Goal: Transaction & Acquisition: Book appointment/travel/reservation

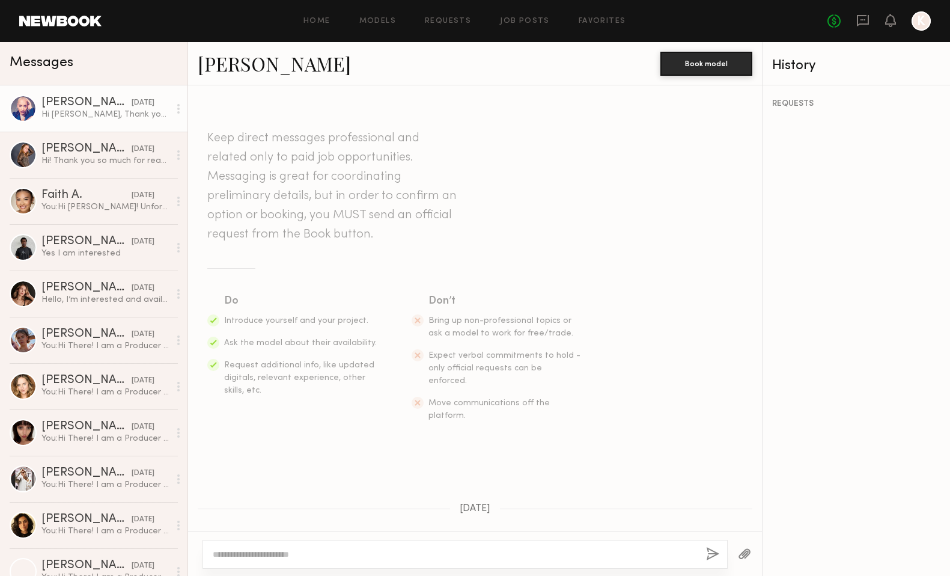
scroll to position [548, 0]
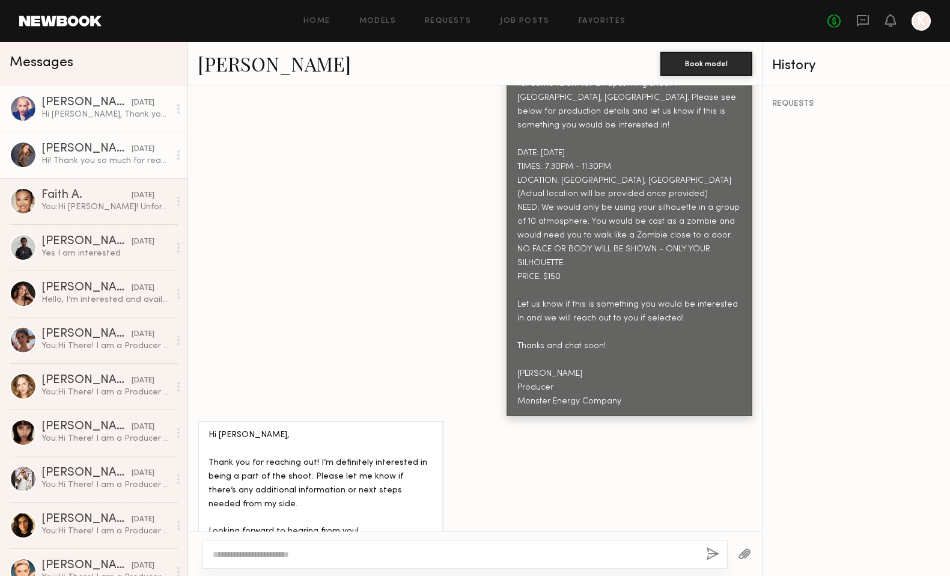
click at [116, 157] on div "Hi! Thank you so much for reaching out to me but unfortunately I will be out of…" at bounding box center [105, 160] width 128 height 11
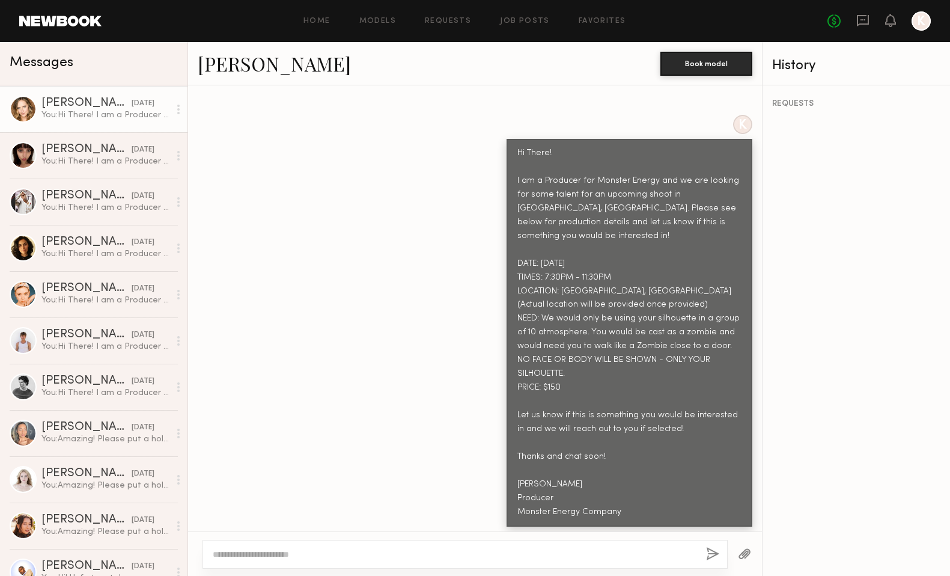
scroll to position [286, 0]
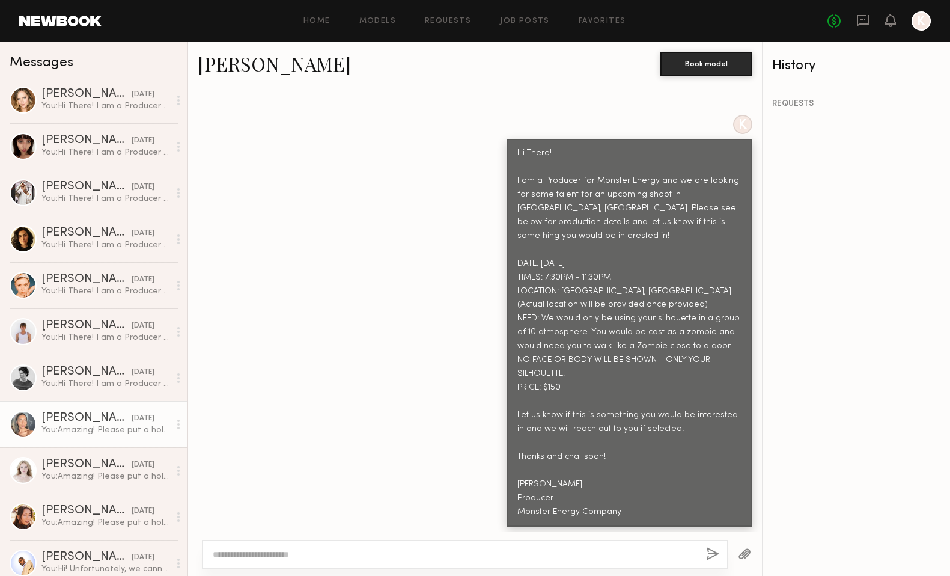
click at [87, 422] on div "Natalie C." at bounding box center [86, 418] width 90 height 12
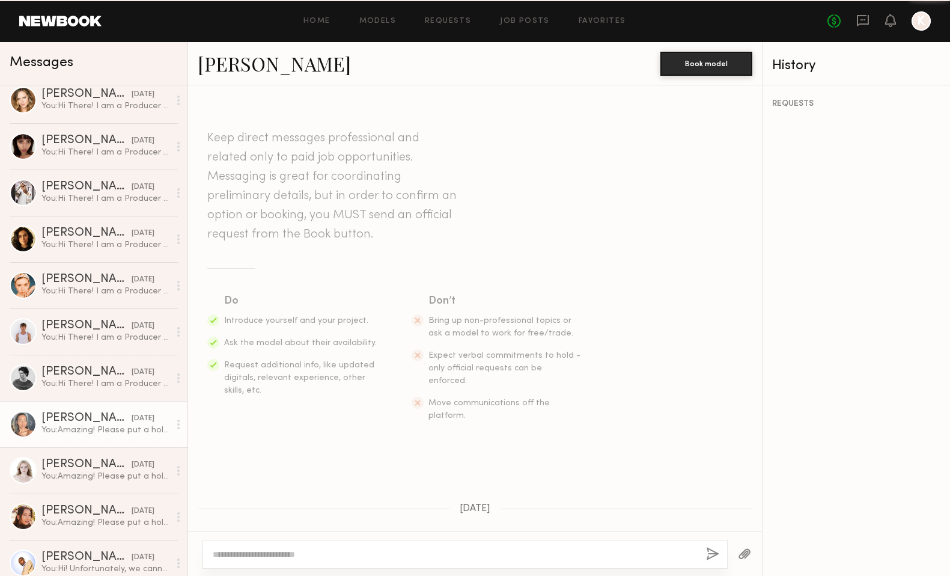
scroll to position [678, 0]
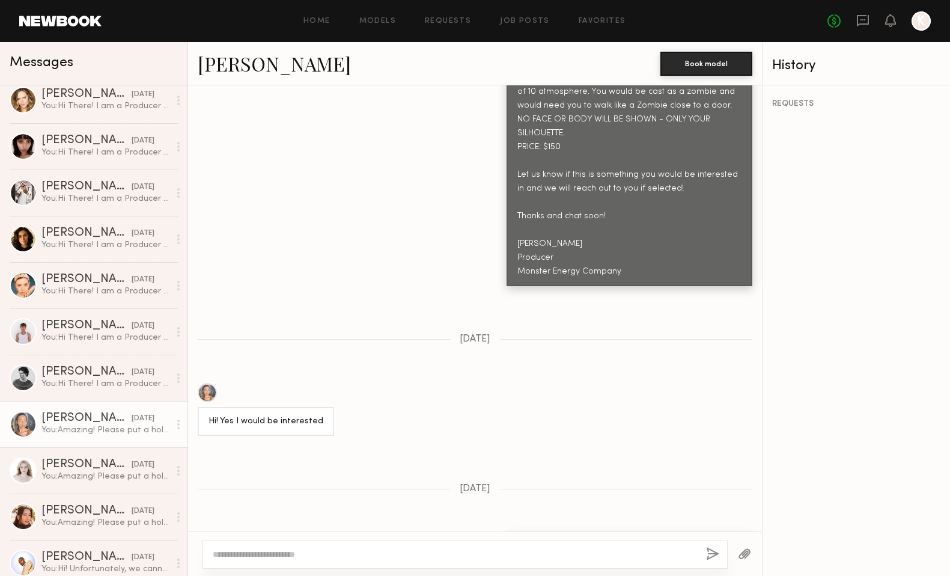
drag, startPoint x: 614, startPoint y: 507, endPoint x: 486, endPoint y: 464, distance: 134.9
click at [486, 464] on div "Keep direct messages professional and related only to paid job opportunities. M…" at bounding box center [475, 308] width 574 height 446
copy div "Amazing! Please put a hold on and we will get back to you with more information."
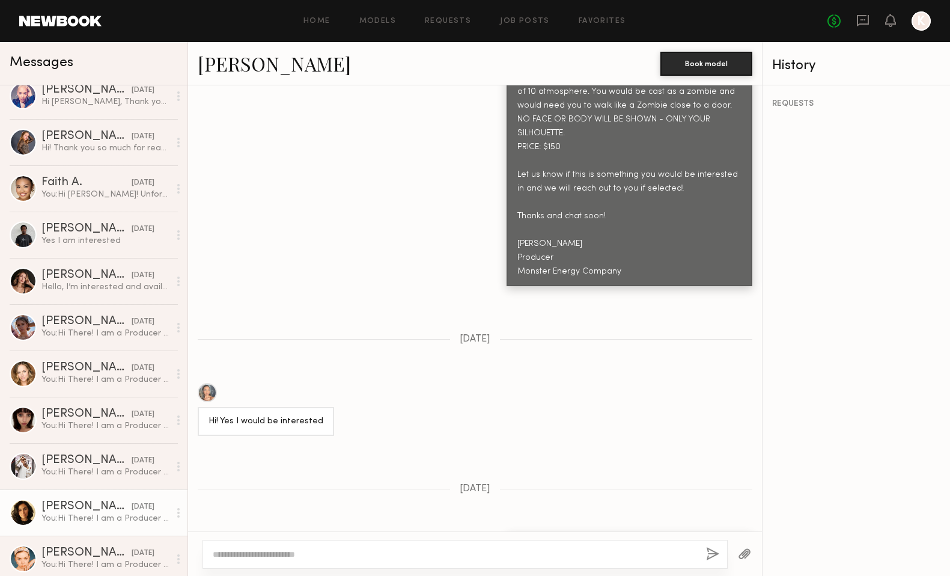
scroll to position [0, 0]
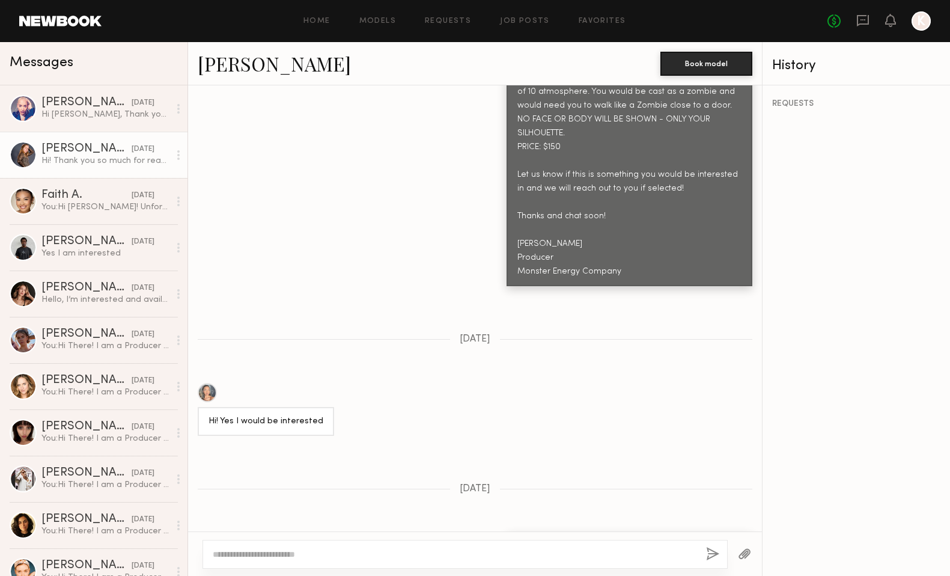
click at [119, 162] on div "Hi! Thank you so much for reaching out to me but unfortunately I will be out of…" at bounding box center [105, 160] width 128 height 11
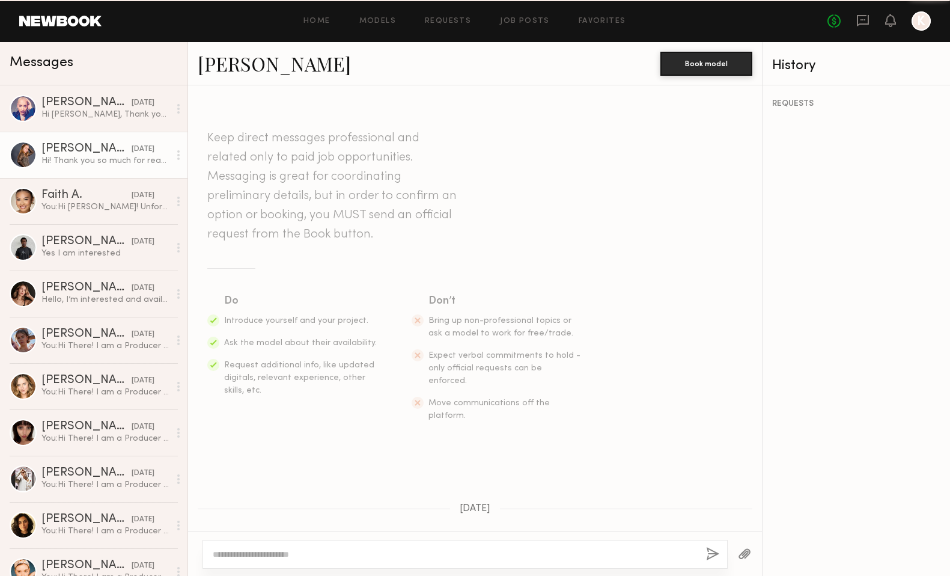
scroll to position [437, 0]
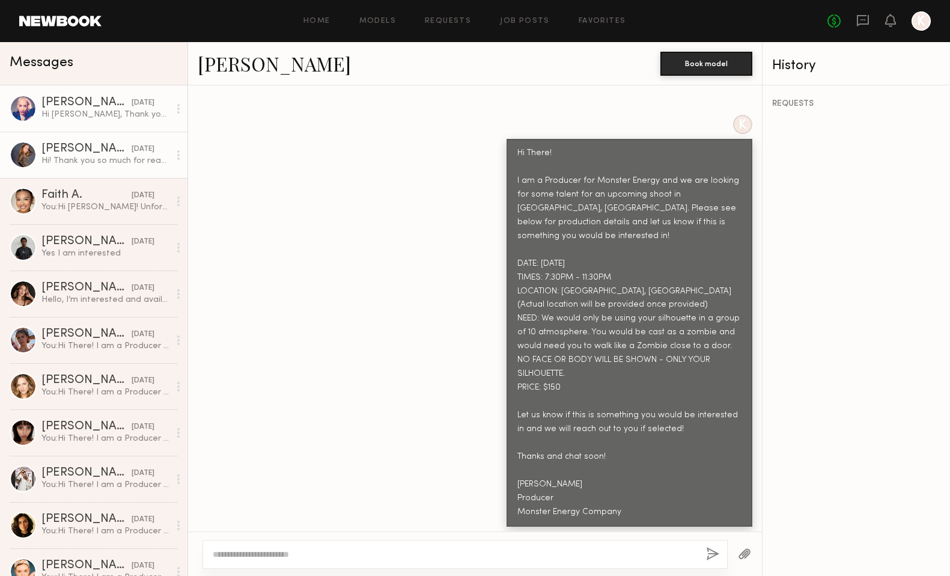
click at [72, 112] on div "Hi Kayla, Thank you for reaching out! I’m definitely interested in being a part…" at bounding box center [105, 114] width 128 height 11
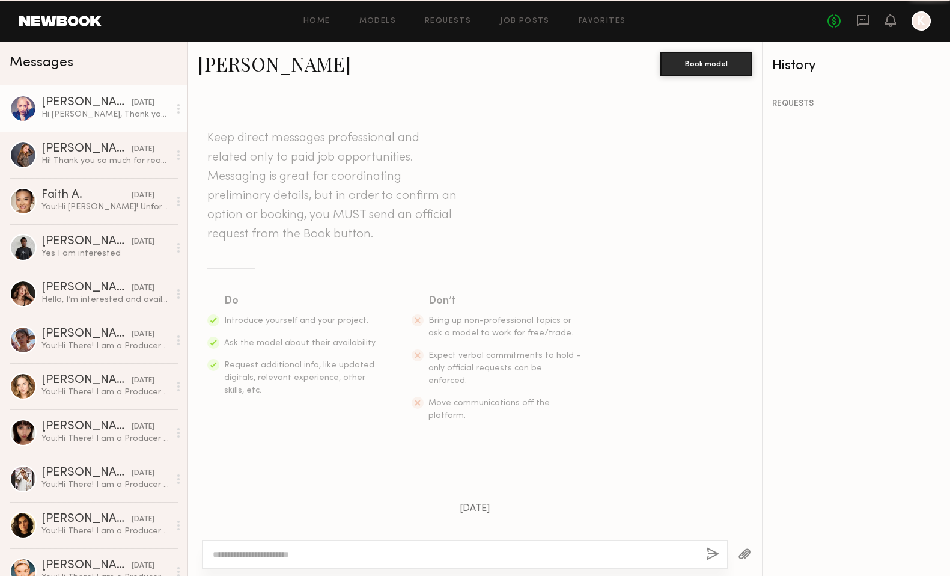
scroll to position [548, 0]
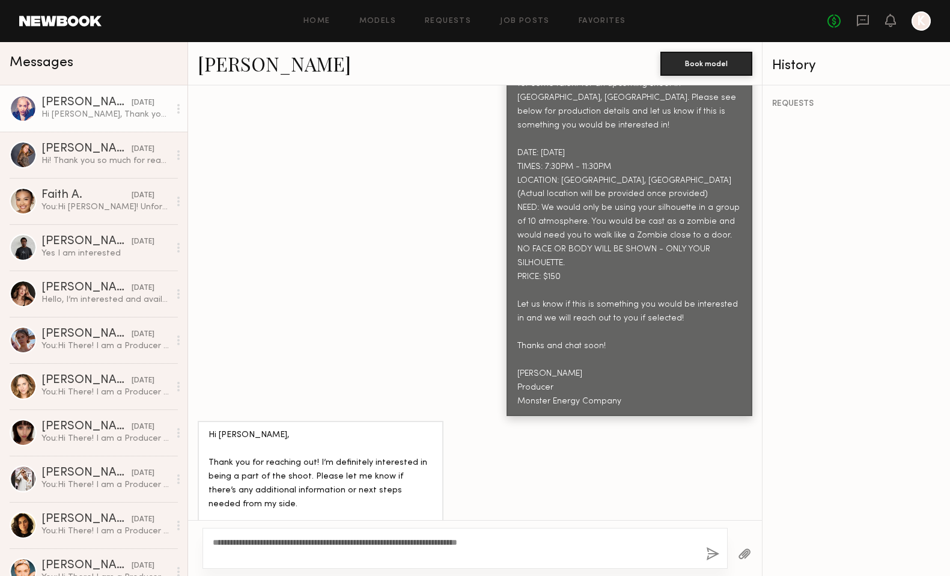
type textarea "**********"
click at [715, 550] on button "button" at bounding box center [712, 554] width 13 height 15
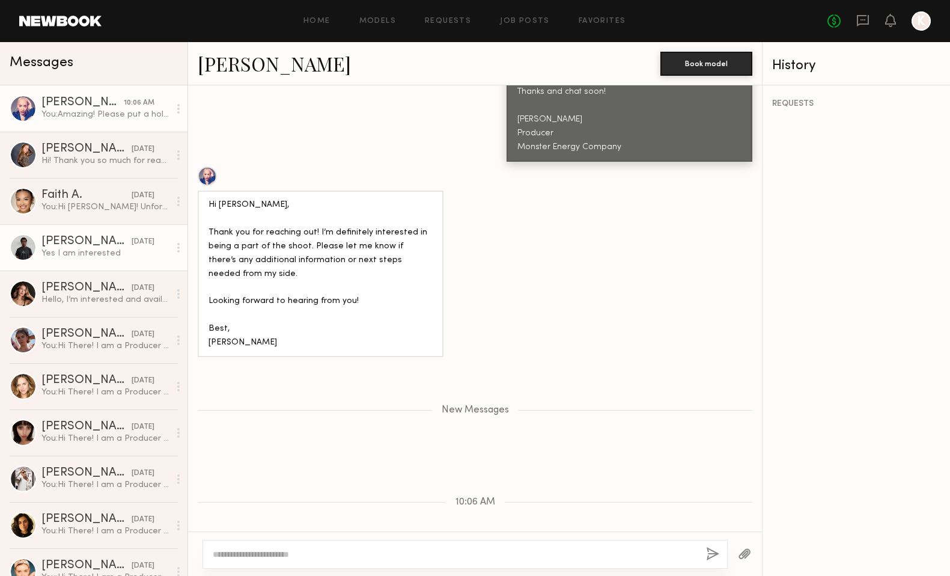
click at [87, 258] on div "Yes I am interested" at bounding box center [105, 253] width 128 height 11
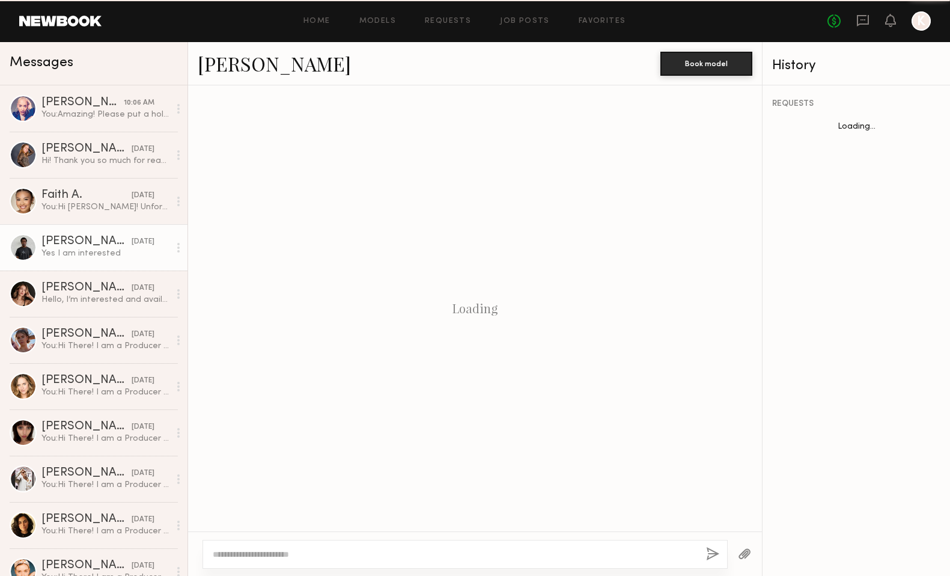
scroll to position [424, 0]
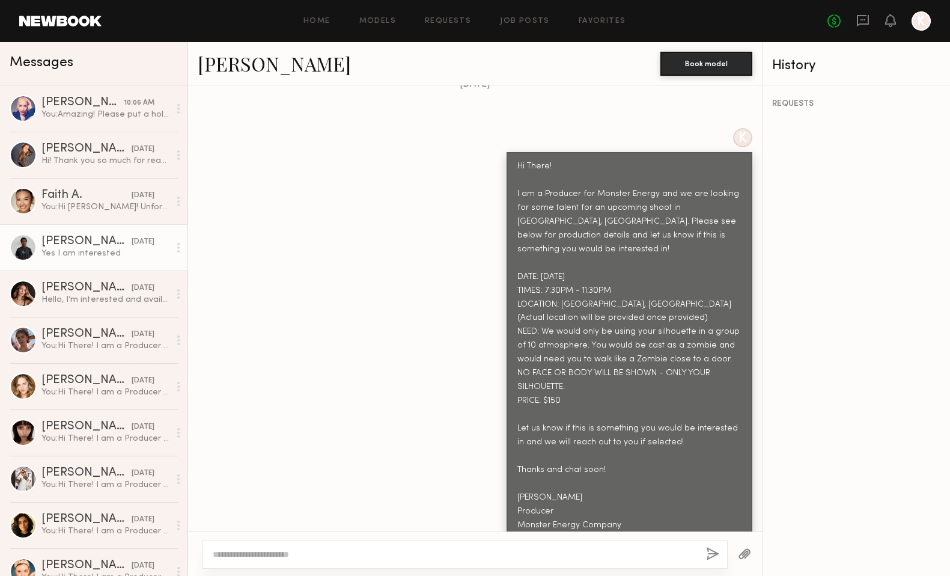
click at [248, 547] on div at bounding box center [465, 554] width 525 height 29
click at [256, 554] on textarea at bounding box center [455, 554] width 484 height 12
paste textarea "**********"
type textarea "**********"
click at [712, 556] on button "button" at bounding box center [712, 554] width 13 height 15
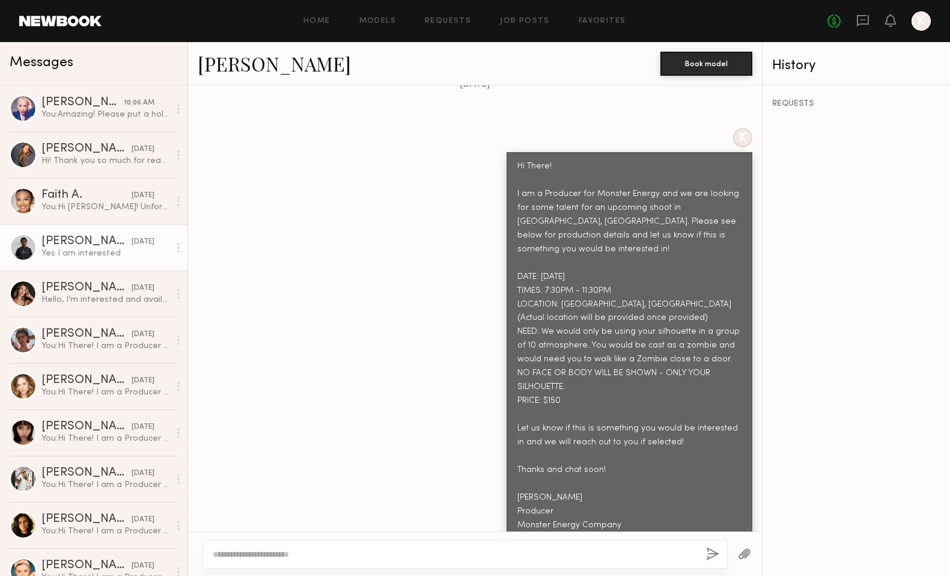
scroll to position [678, 0]
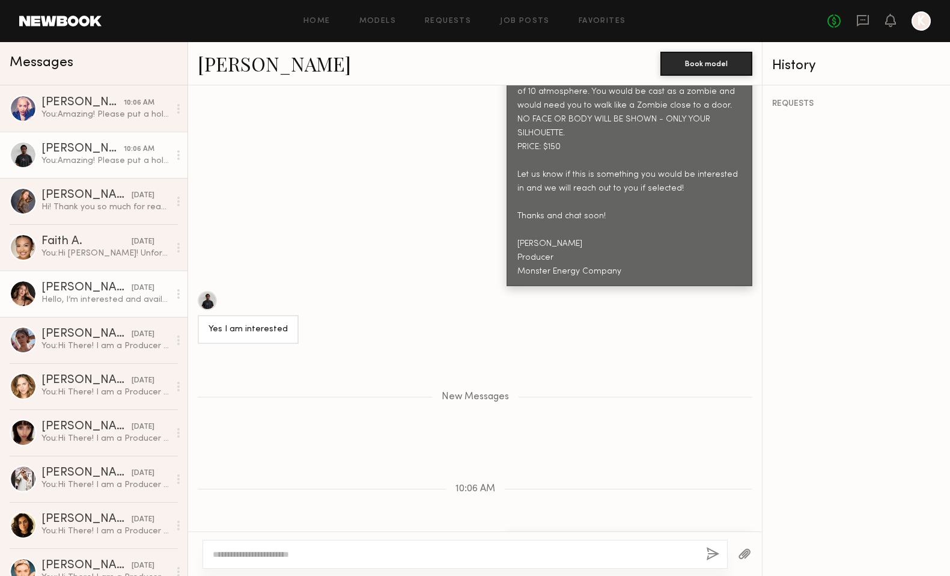
click at [84, 284] on div "[PERSON_NAME]" at bounding box center [86, 288] width 90 height 12
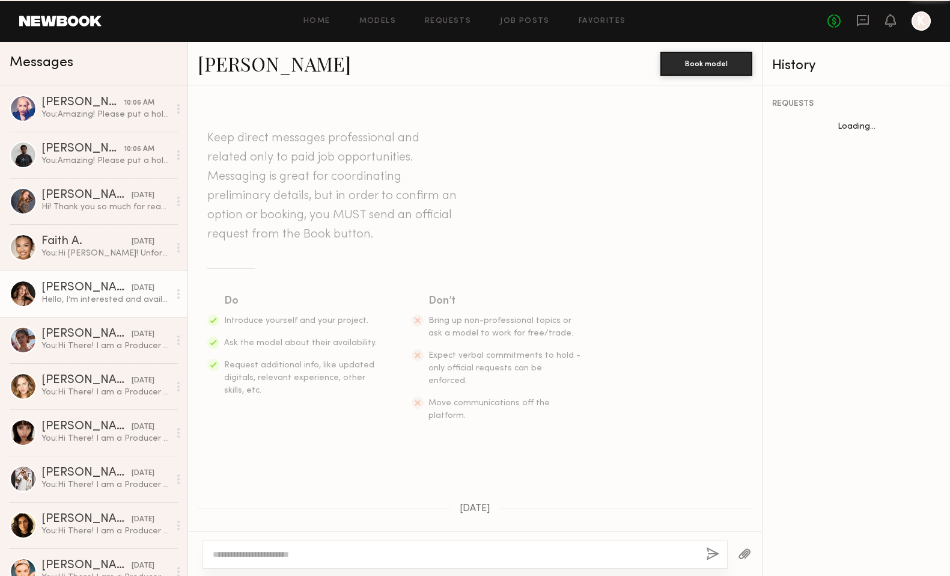
scroll to position [424, 0]
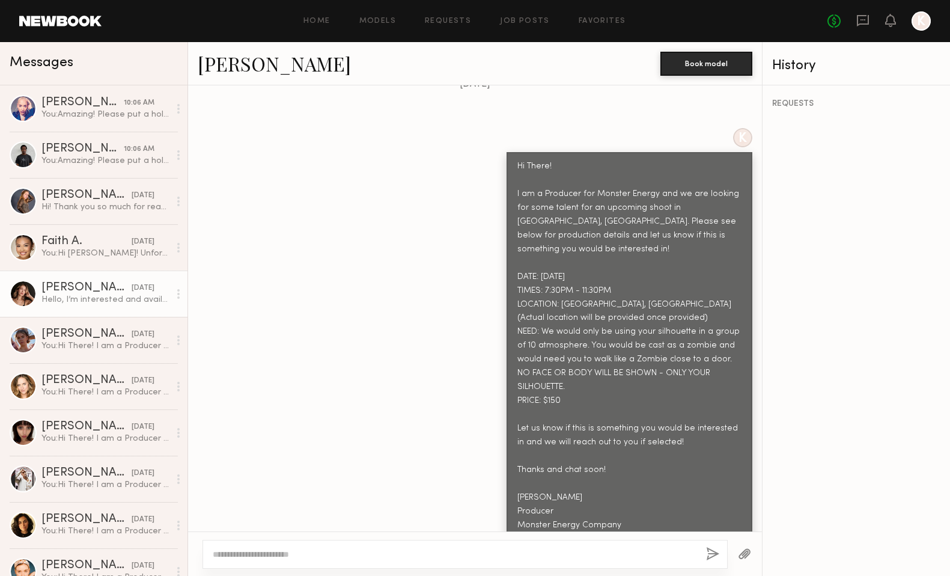
click at [282, 549] on textarea at bounding box center [455, 554] width 484 height 12
type textarea "**********"
click at [715, 556] on button "button" at bounding box center [712, 554] width 13 height 15
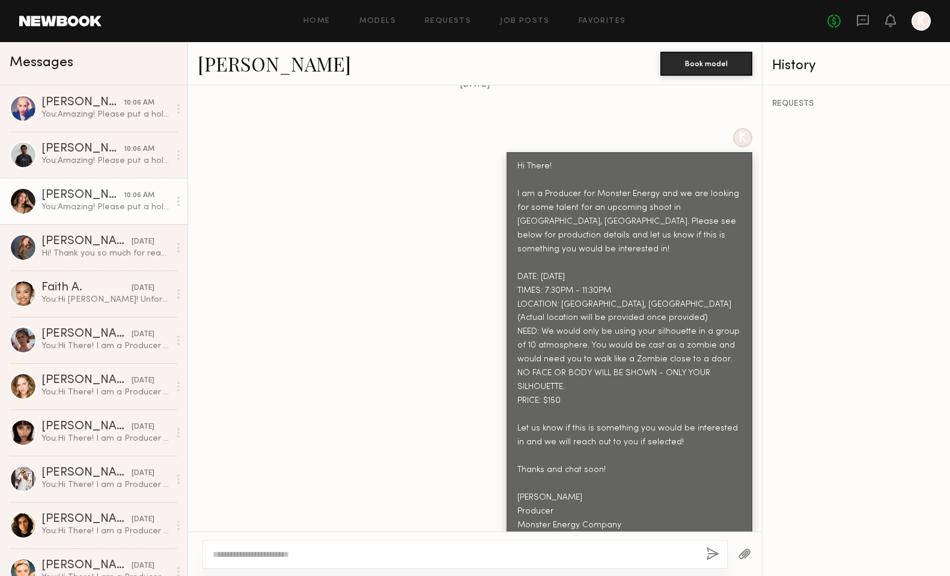
scroll to position [678, 0]
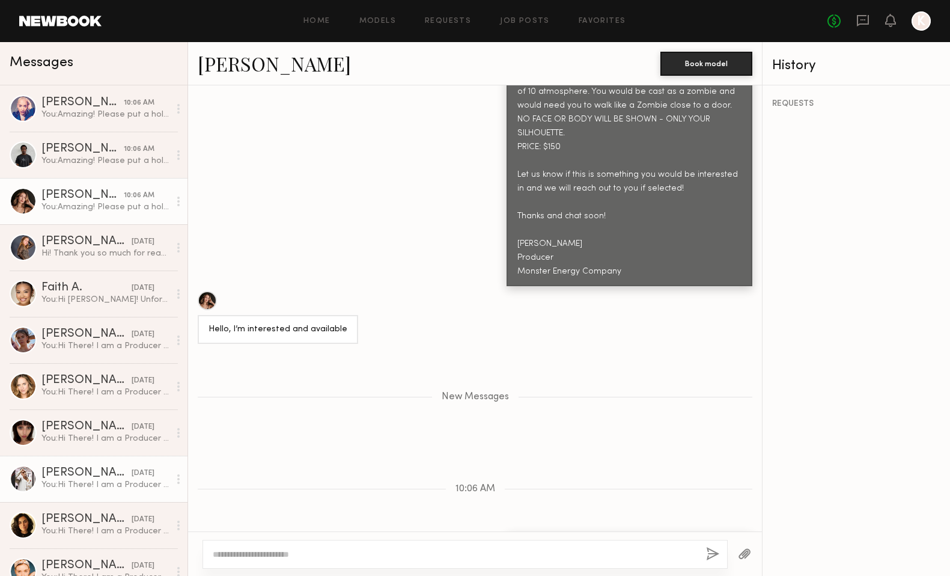
click at [85, 484] on div "You: Hi There! I am a Producer for Monster Energy and we are looking for some t…" at bounding box center [105, 484] width 128 height 11
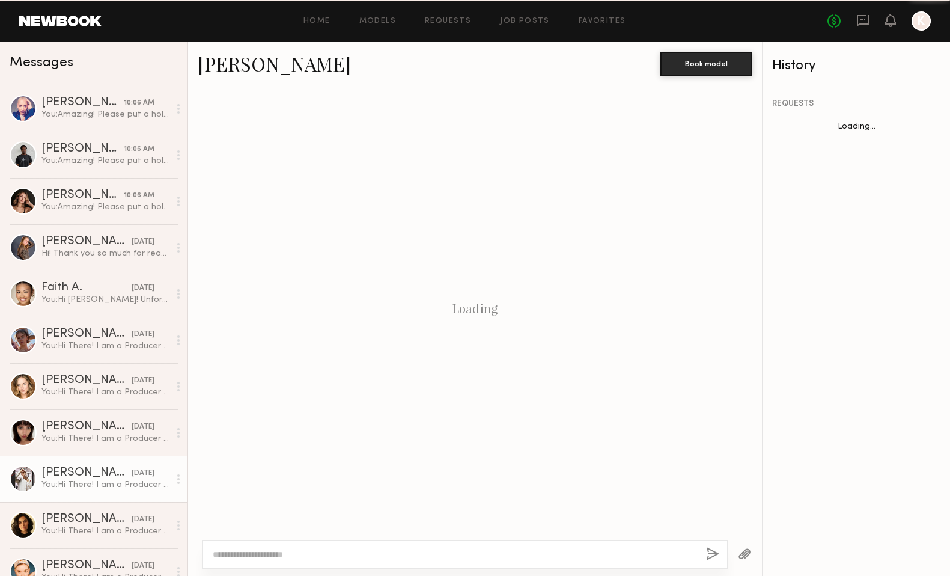
scroll to position [391, 0]
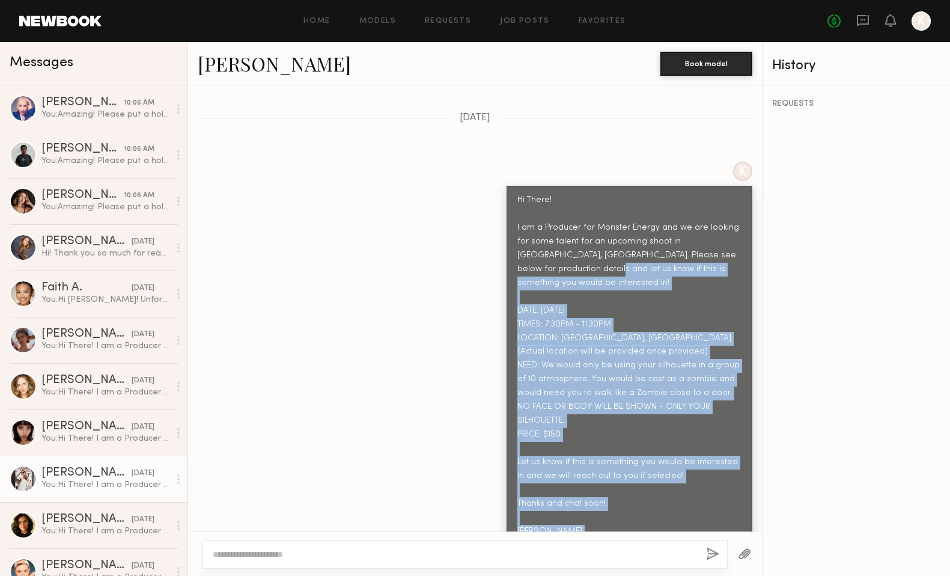
drag, startPoint x: 654, startPoint y: 508, endPoint x: 507, endPoint y: 237, distance: 308.4
click at [507, 237] on div "Hi There! I am a Producer for Monster Energy and we are looking for some talent…" at bounding box center [630, 380] width 246 height 388
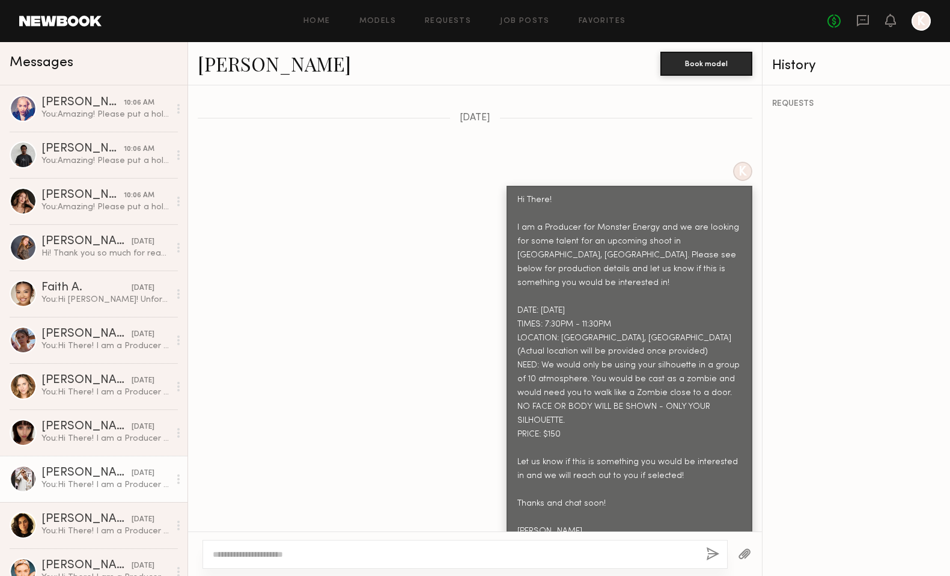
click at [549, 213] on div "Hi There! I am a Producer for Monster Energy and we are looking for some talent…" at bounding box center [629, 379] width 224 height 373
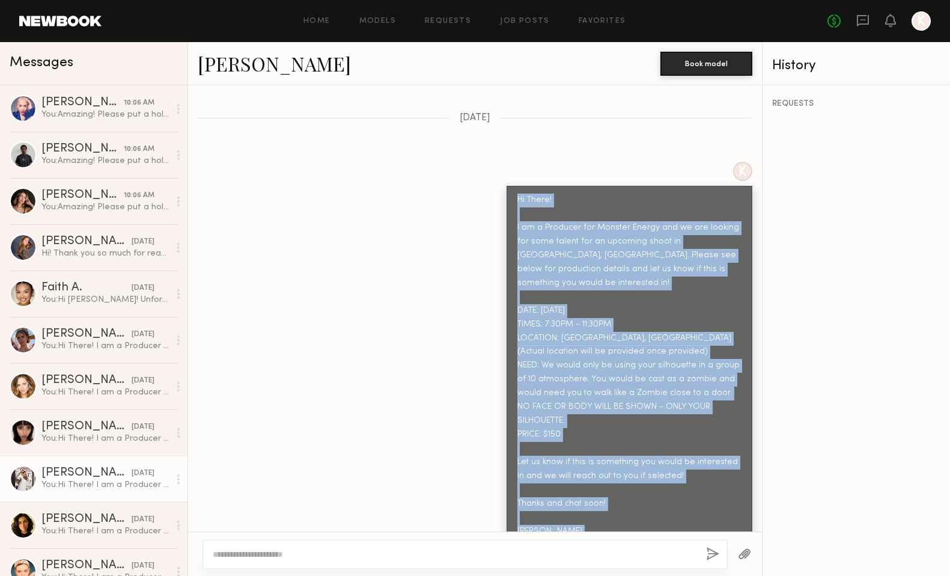
drag, startPoint x: 519, startPoint y: 171, endPoint x: 656, endPoint y: 533, distance: 387.4
click at [656, 533] on div "Keep direct messages professional and related only to paid job opportunities. M…" at bounding box center [475, 330] width 574 height 490
copy div "Hi There! I am a Producer for Monster Energy and we are looking for some talent…"
click at [431, 553] on textarea at bounding box center [455, 554] width 484 height 12
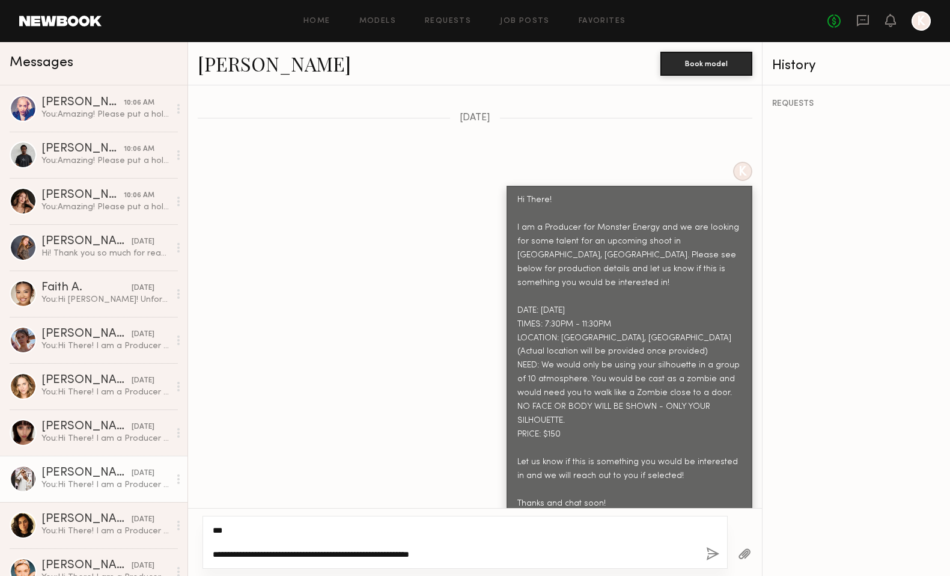
type textarea "**********"
click at [712, 550] on button "button" at bounding box center [712, 554] width 13 height 15
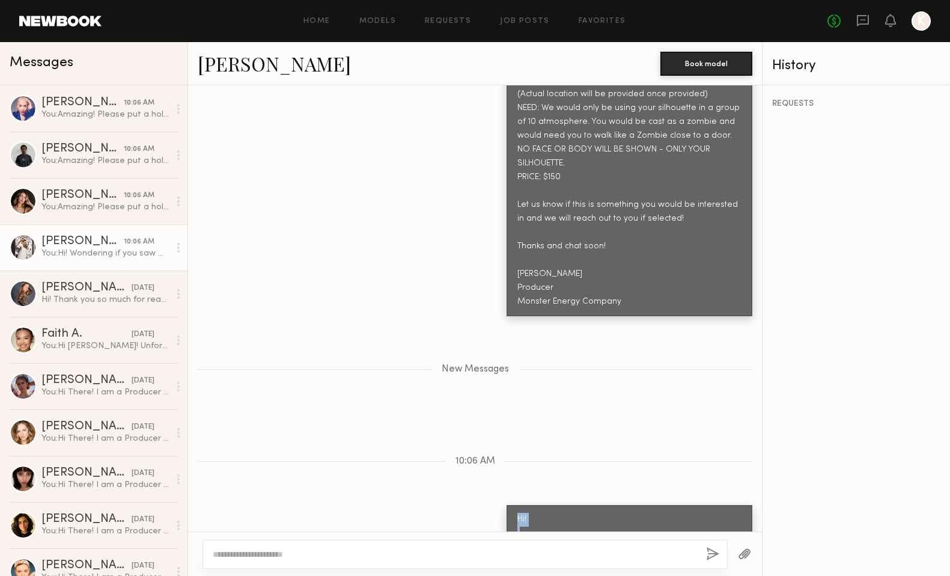
drag, startPoint x: 574, startPoint y: 508, endPoint x: 511, endPoint y: 446, distance: 89.2
click at [511, 446] on div "Keep direct messages professional and related only to paid job opportunities. M…" at bounding box center [475, 308] width 574 height 446
copy div "Hi! Wondering if you saw my above message. We would love to have you!"
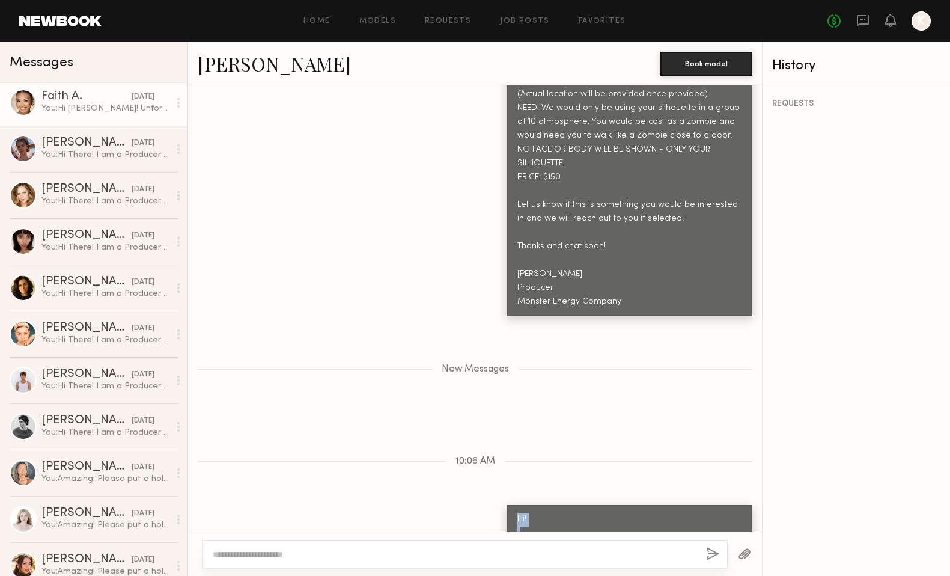
scroll to position [255, 0]
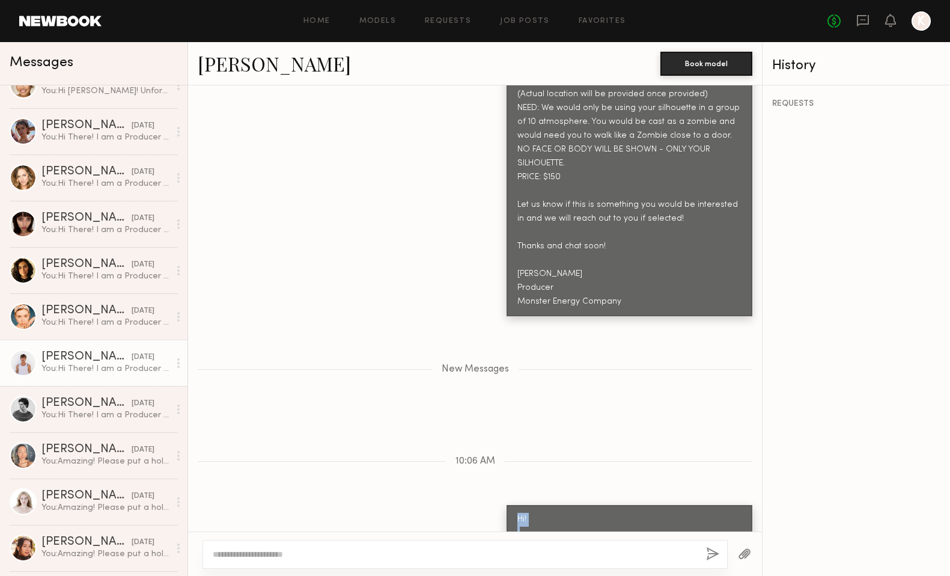
click at [91, 360] on div "[PERSON_NAME]" at bounding box center [86, 357] width 90 height 12
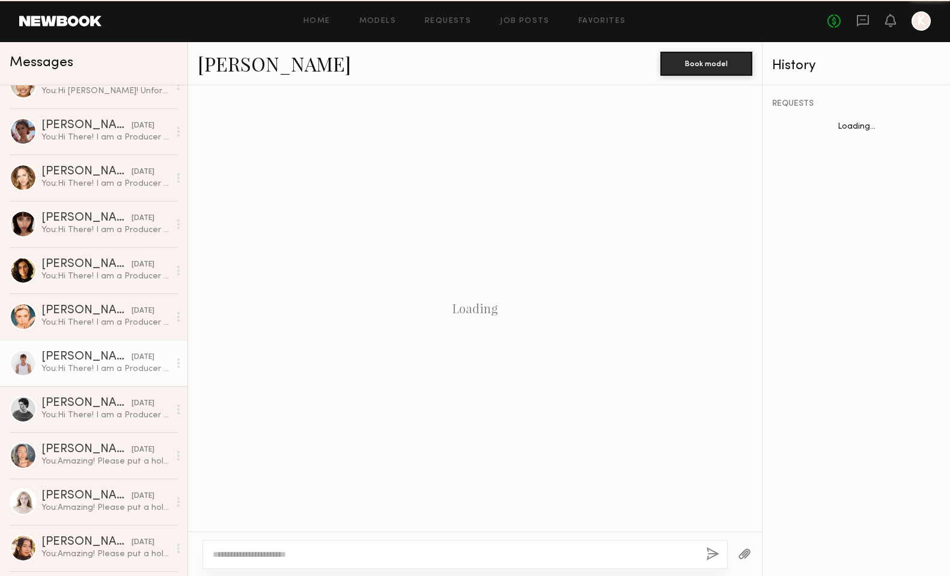
scroll to position [391, 0]
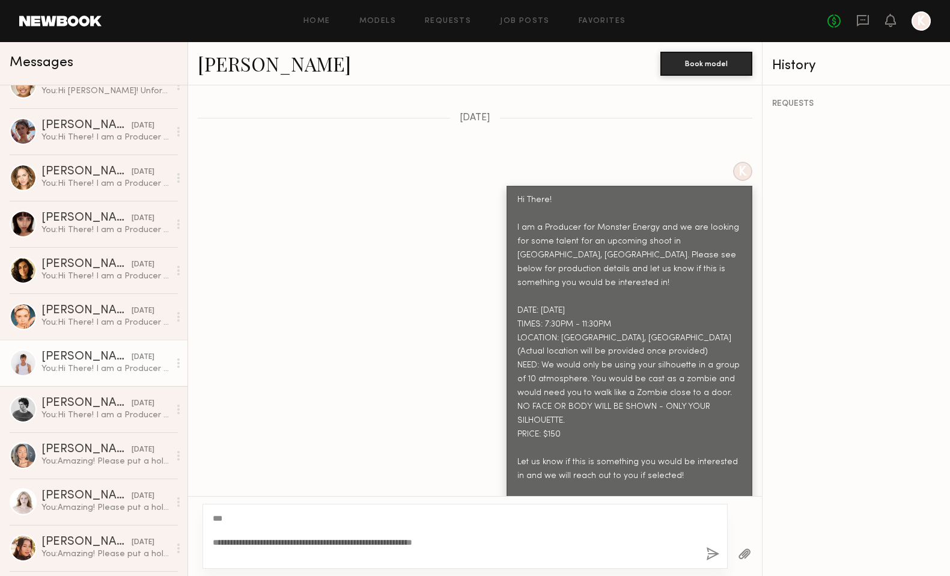
type textarea "**********"
click at [714, 550] on button "button" at bounding box center [712, 554] width 13 height 15
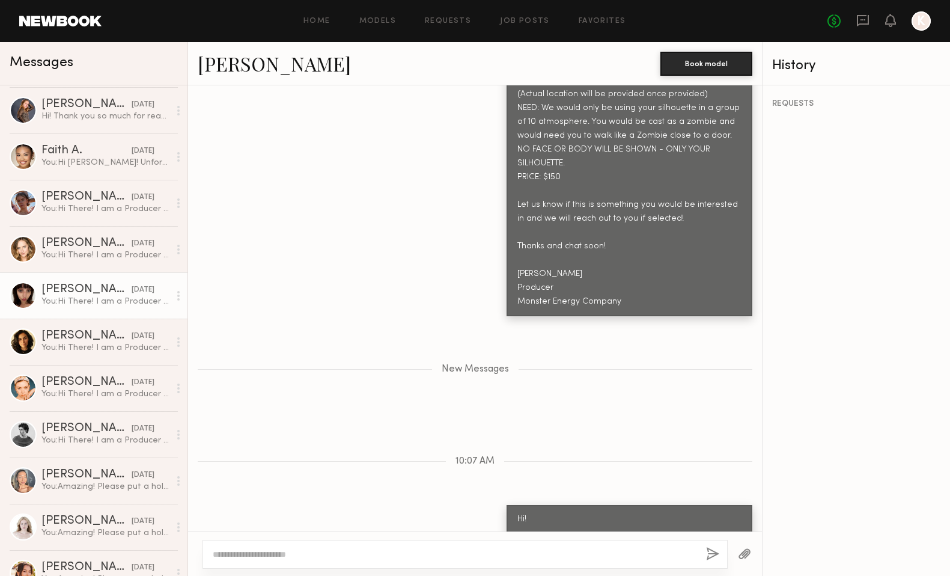
scroll to position [254, 0]
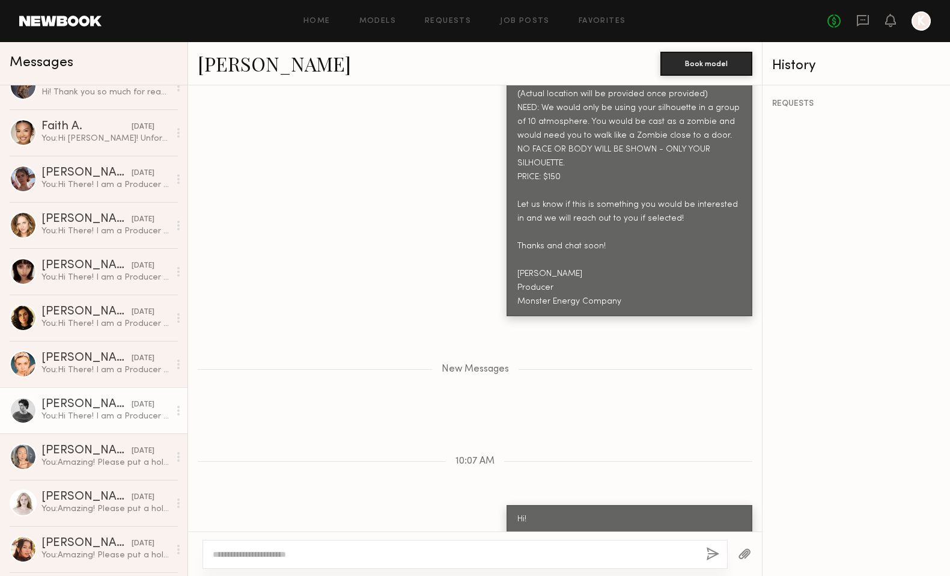
click at [98, 400] on div "[PERSON_NAME]" at bounding box center [86, 404] width 90 height 12
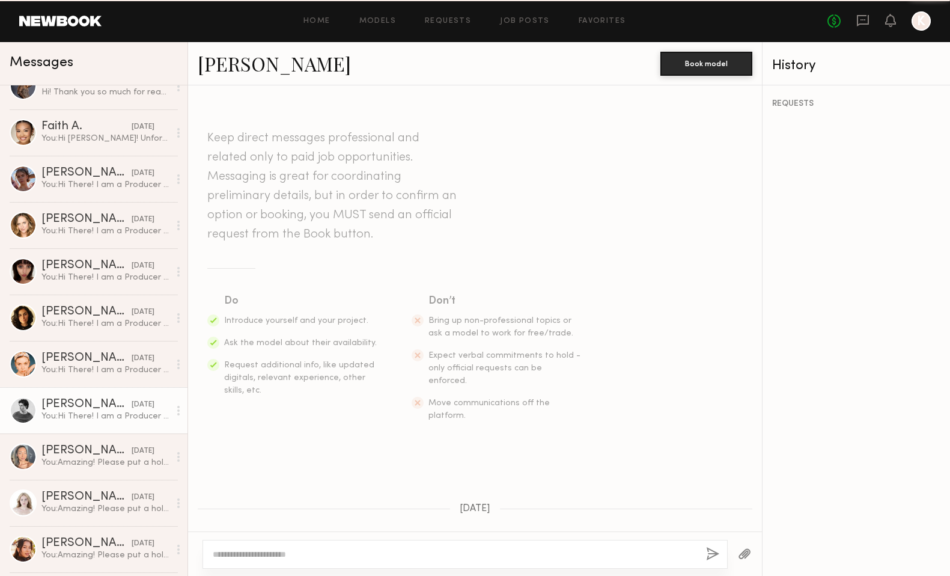
scroll to position [391, 0]
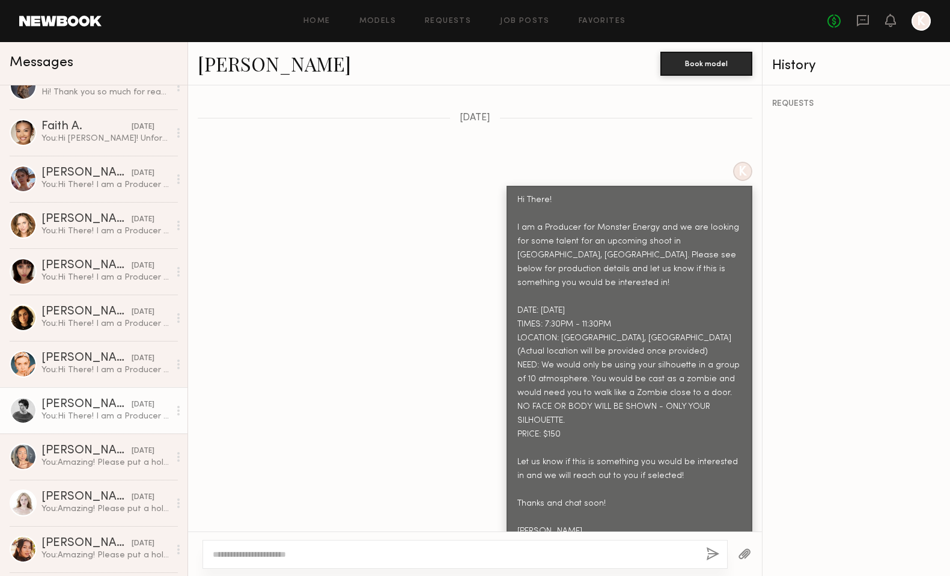
click at [258, 546] on div at bounding box center [465, 554] width 525 height 29
click at [257, 558] on textarea at bounding box center [455, 554] width 484 height 12
paste textarea "**********"
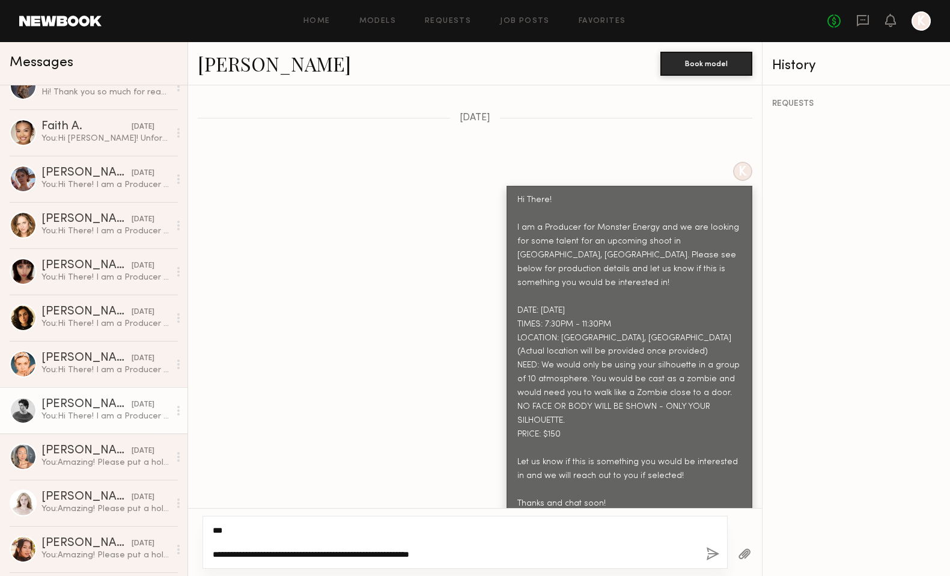
type textarea "**********"
click at [712, 549] on button "button" at bounding box center [712, 554] width 13 height 15
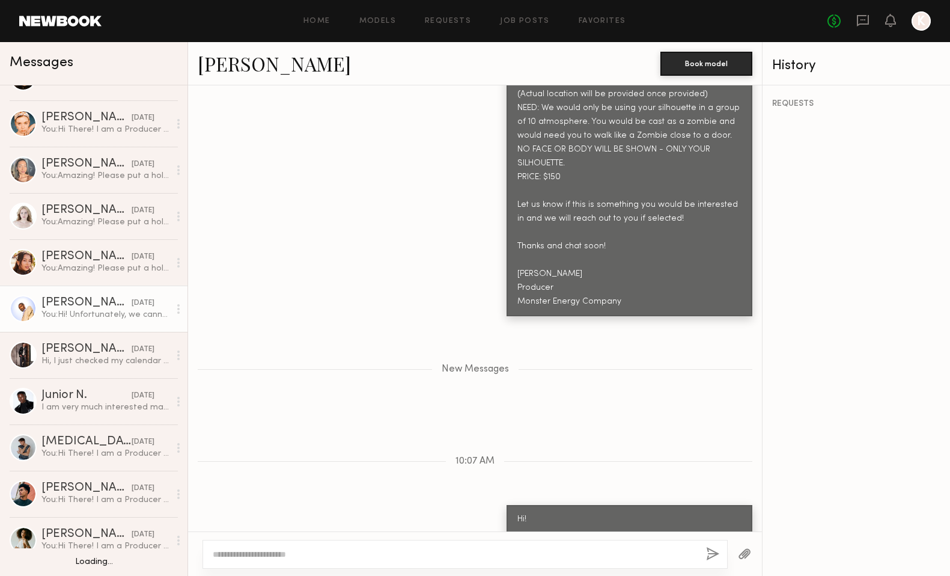
scroll to position [541, 0]
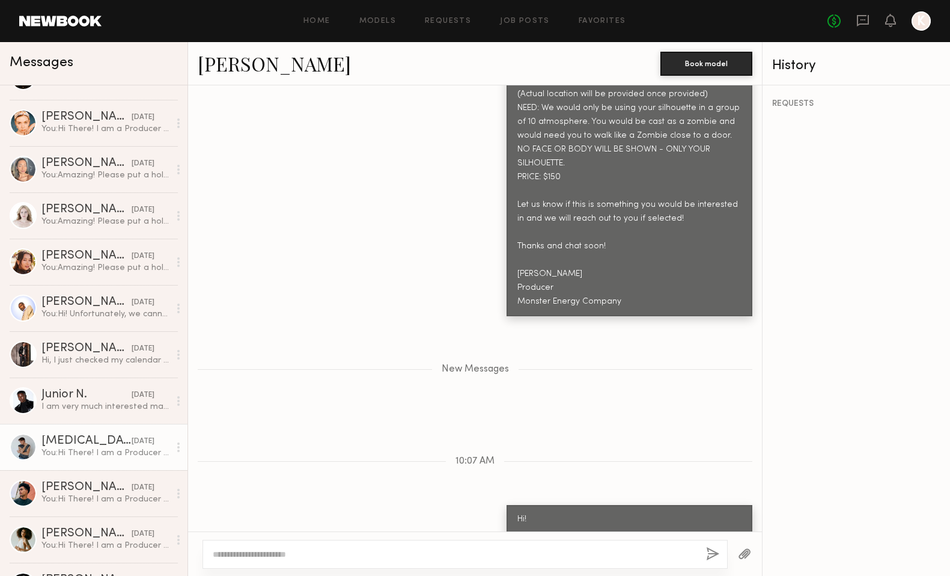
click at [93, 449] on div "You: Hi There! I am a Producer for Monster Energy and we are looking for some t…" at bounding box center [105, 452] width 128 height 11
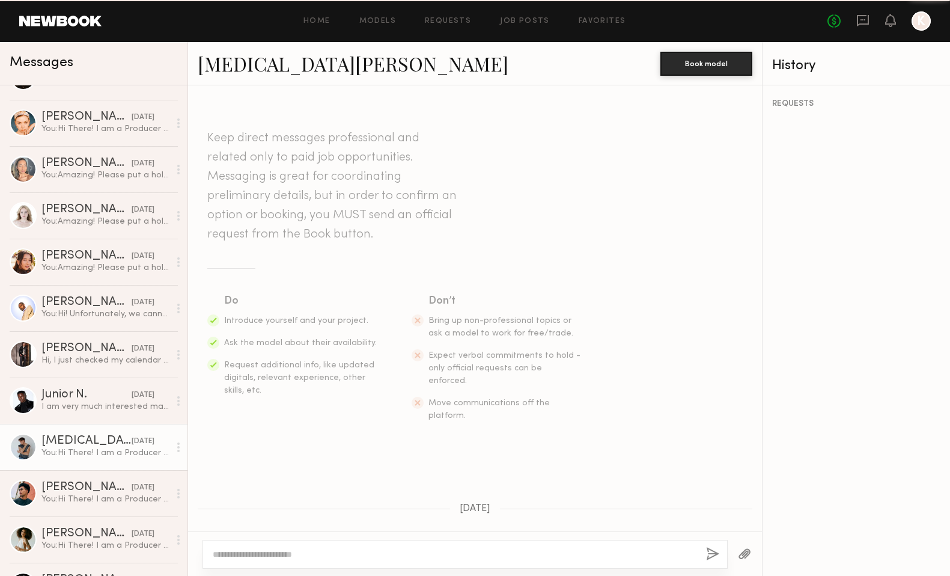
scroll to position [391, 0]
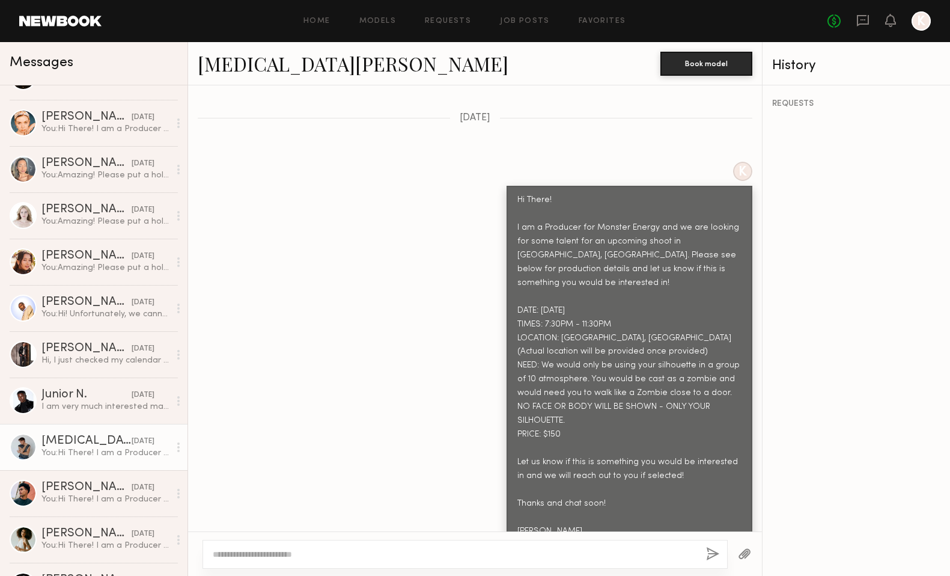
click at [271, 550] on textarea at bounding box center [455, 554] width 484 height 12
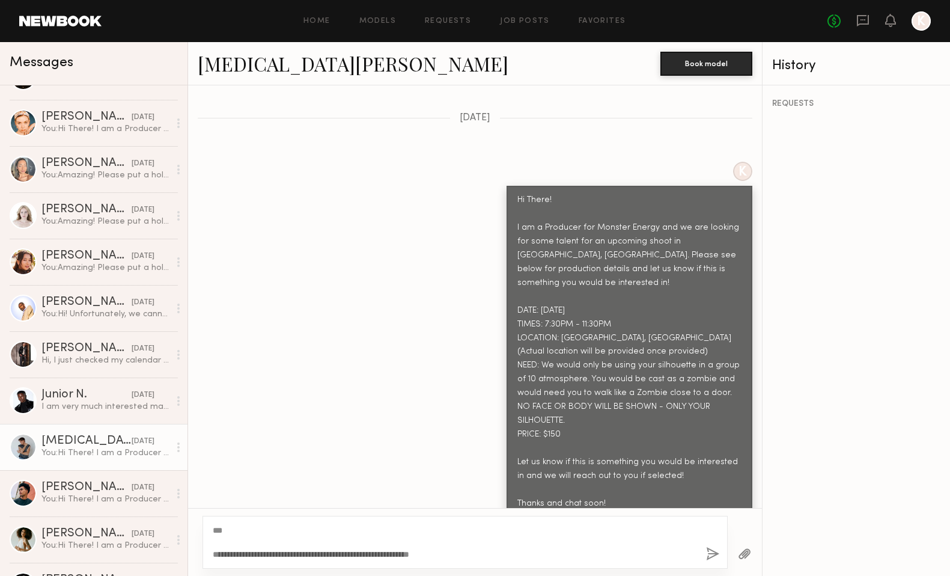
type textarea "**********"
click at [710, 552] on button "button" at bounding box center [712, 554] width 13 height 15
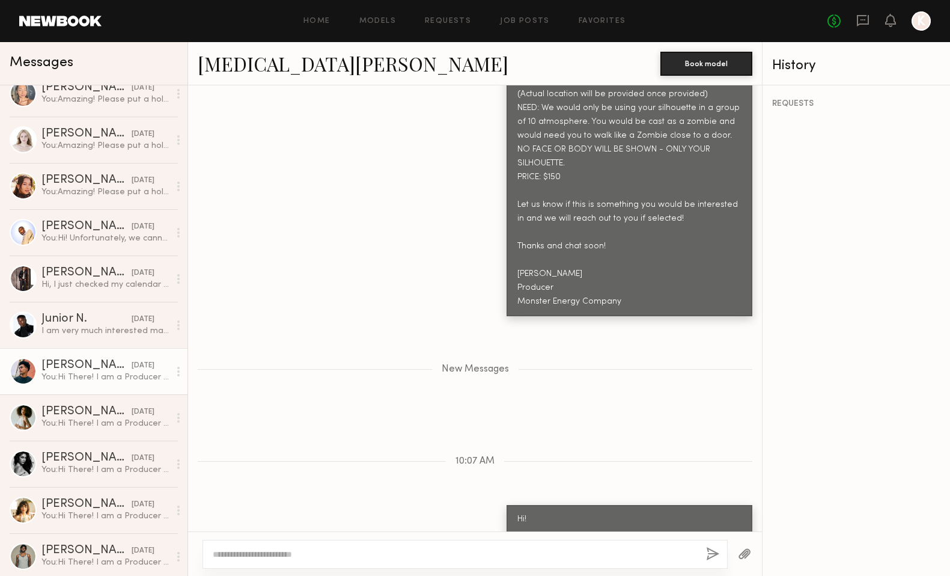
scroll to position [672, 0]
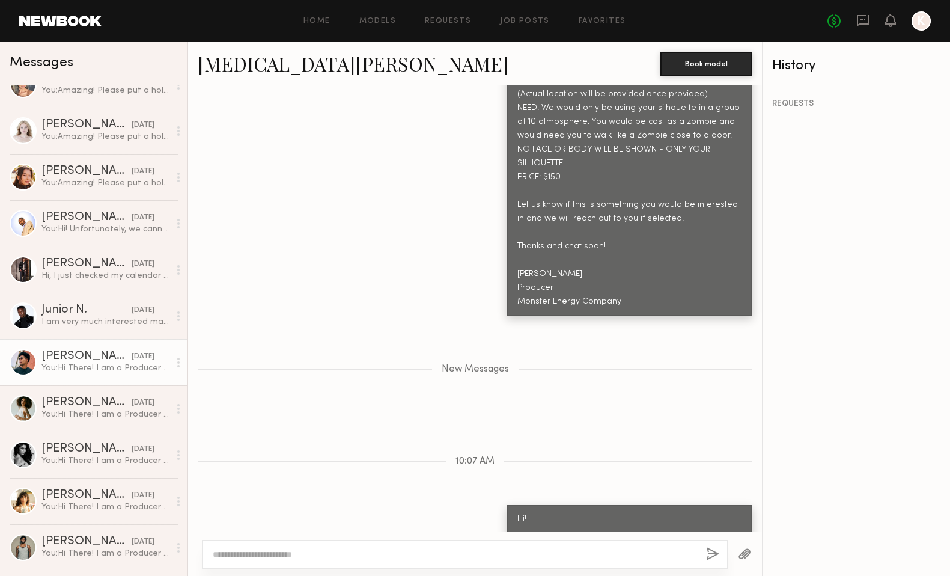
click at [98, 367] on div "You: Hi There! I am a Producer for Monster Energy and we are looking for some t…" at bounding box center [105, 367] width 128 height 11
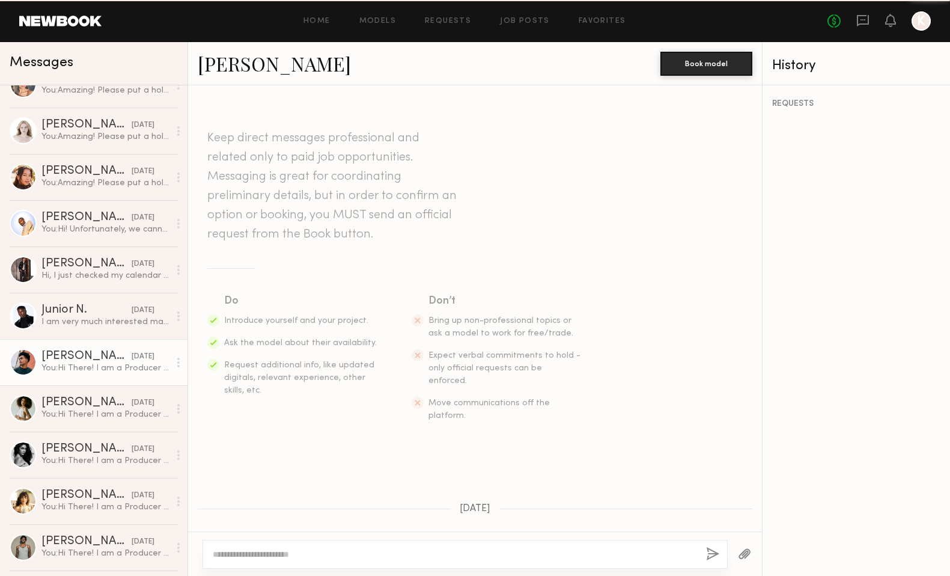
scroll to position [391, 0]
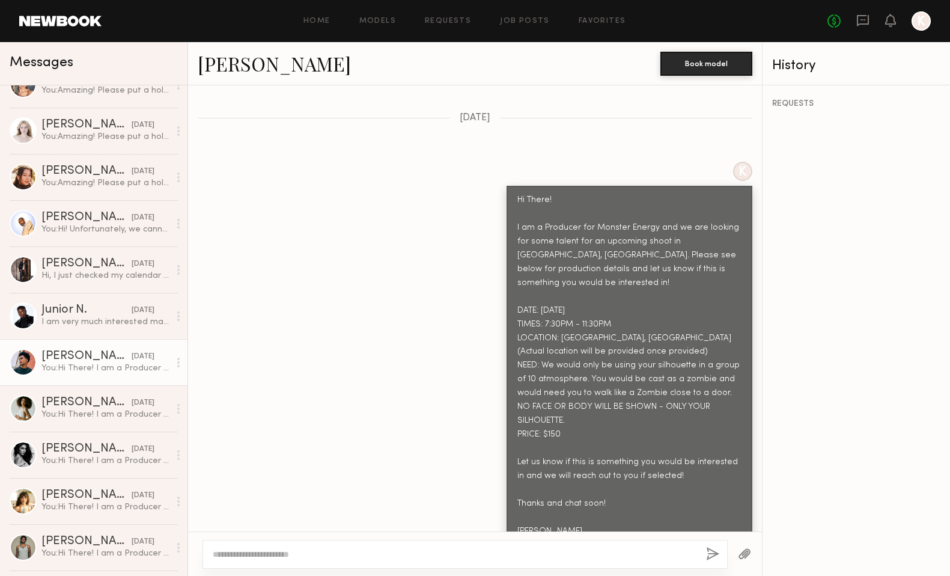
click at [257, 553] on textarea at bounding box center [455, 554] width 484 height 12
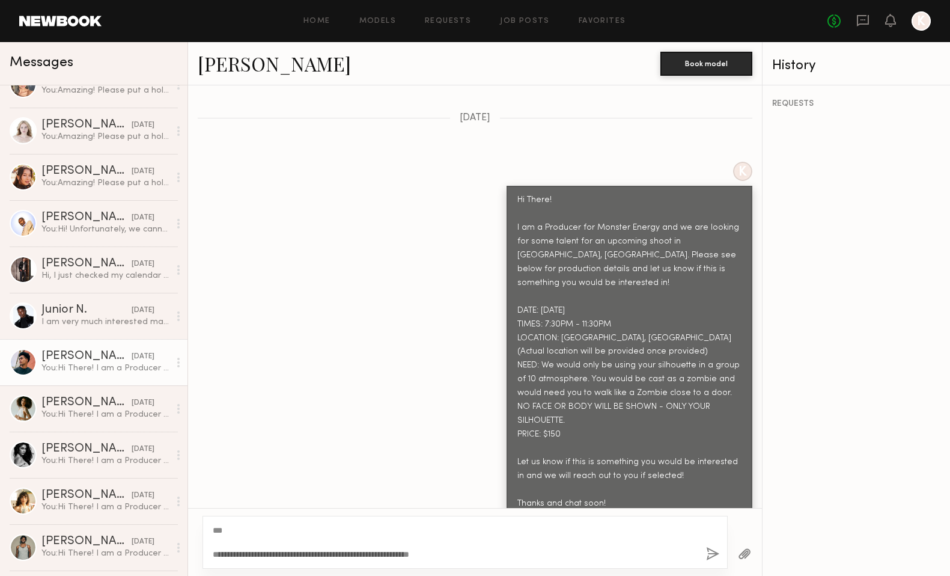
type textarea "**********"
click at [719, 553] on div "**********" at bounding box center [465, 542] width 525 height 53
click at [713, 552] on button "button" at bounding box center [712, 554] width 13 height 15
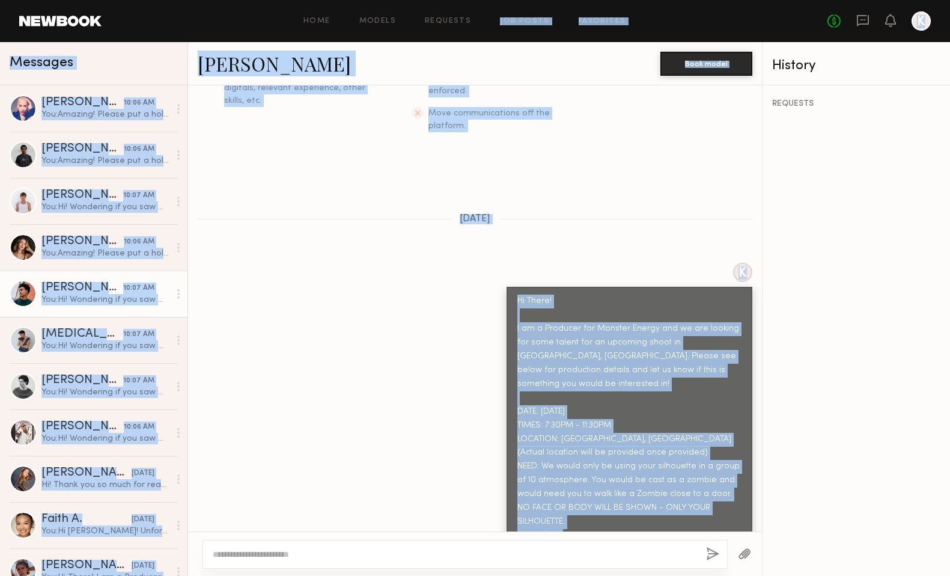
scroll to position [0, 0]
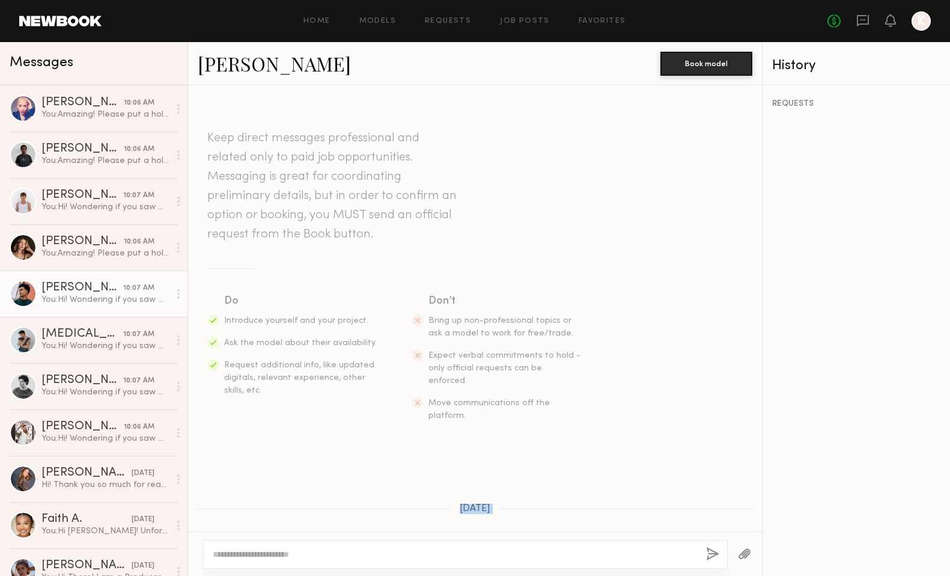
drag, startPoint x: 643, startPoint y: 251, endPoint x: 523, endPoint y: 479, distance: 258.0
click at [523, 479] on div "Keep direct messages professional and related only to paid job opportunities. M…" at bounding box center [475, 308] width 574 height 446
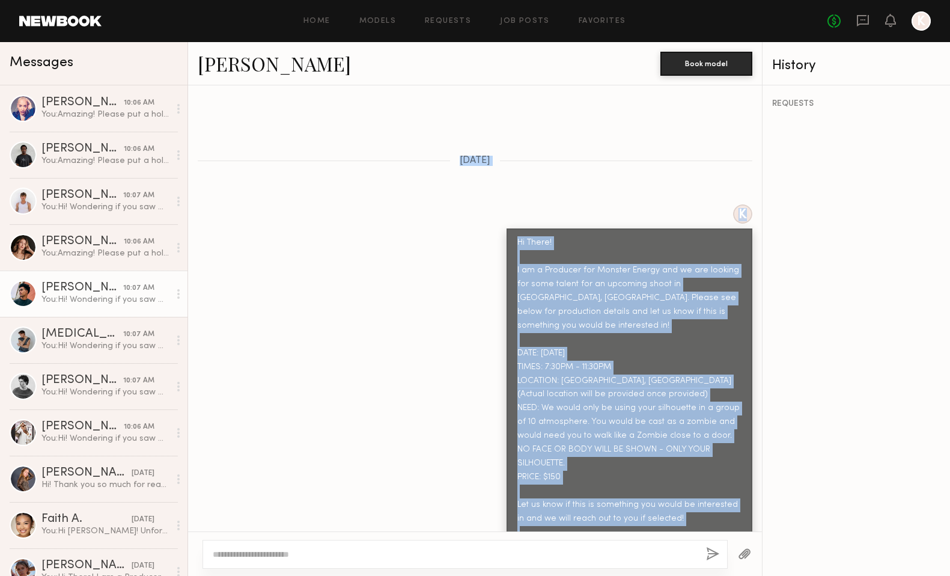
scroll to position [346, 0]
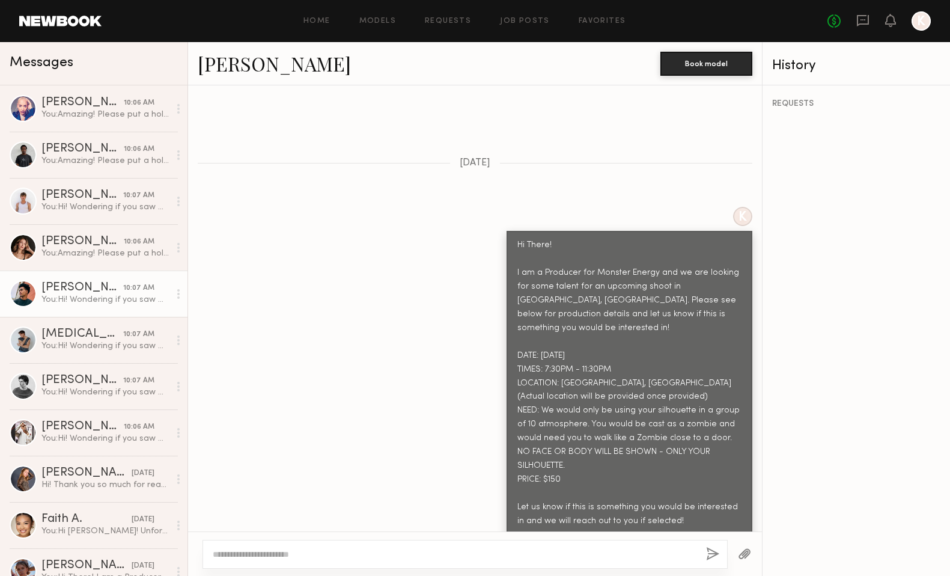
click at [608, 338] on div "Hi There! I am a Producer for Monster Energy and we are looking for some talent…" at bounding box center [629, 425] width 224 height 373
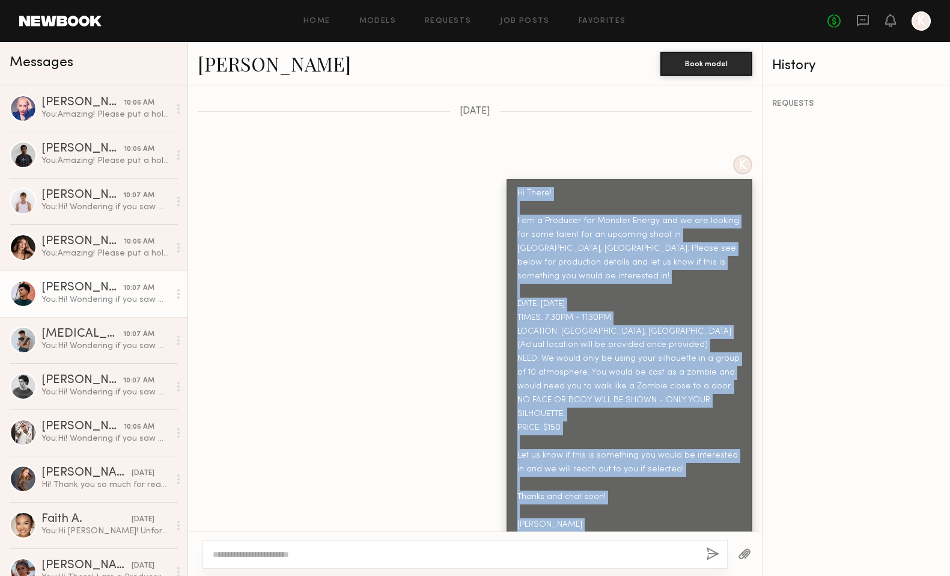
scroll to position [405, 0]
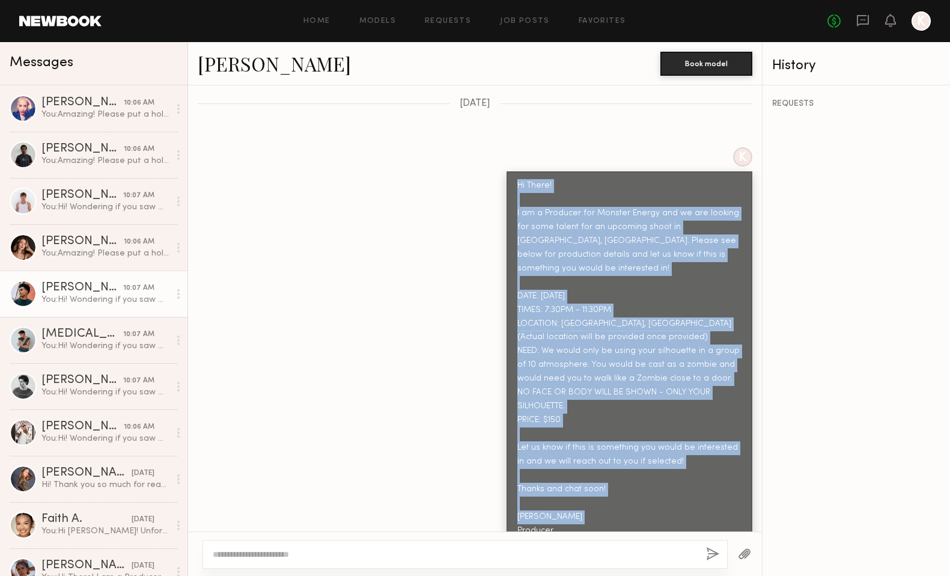
drag, startPoint x: 514, startPoint y: 219, endPoint x: 663, endPoint y: 501, distance: 318.8
click at [663, 501] on div "Hi There! I am a Producer for Monster Energy and we are looking for some talent…" at bounding box center [630, 365] width 246 height 388
copy div "Hi There! I am a Producer for Monster Energy and we are looking for some talent…"
click at [379, 25] on link "Models" at bounding box center [377, 21] width 37 height 8
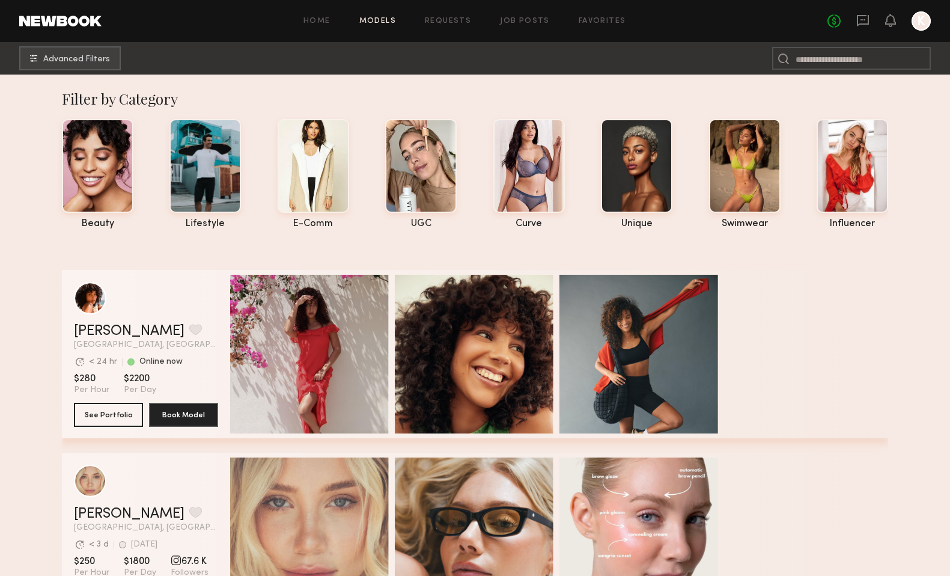
scroll to position [0, 2]
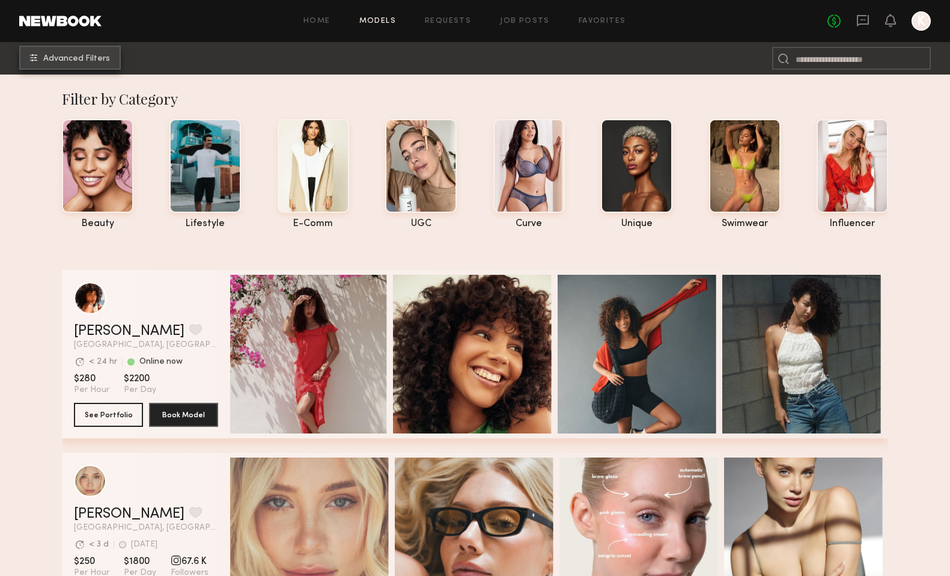
click at [93, 55] on span "Advanced Filters" at bounding box center [76, 59] width 67 height 8
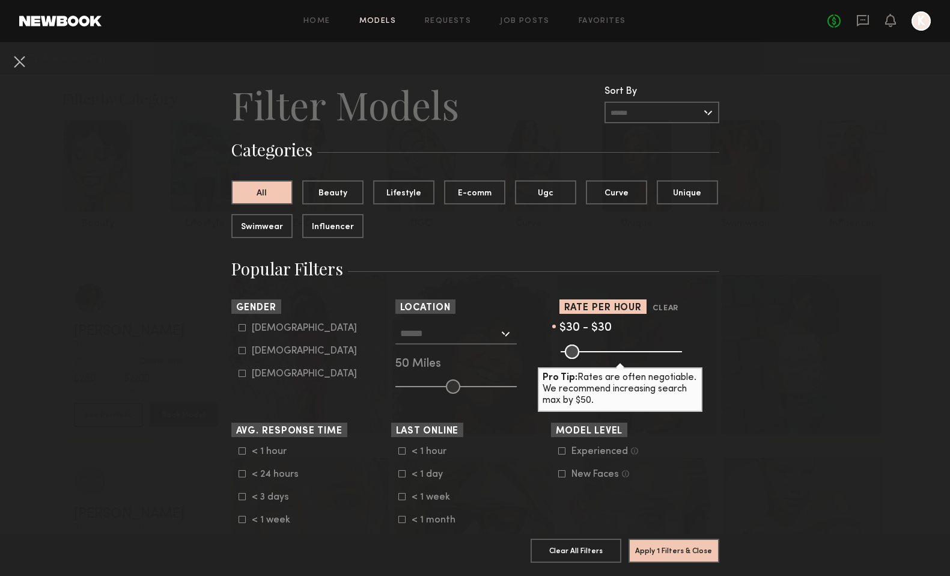
drag, startPoint x: 680, startPoint y: 355, endPoint x: 543, endPoint y: 352, distance: 136.4
type input "**"
click at [561, 352] on input "range" at bounding box center [621, 351] width 121 height 14
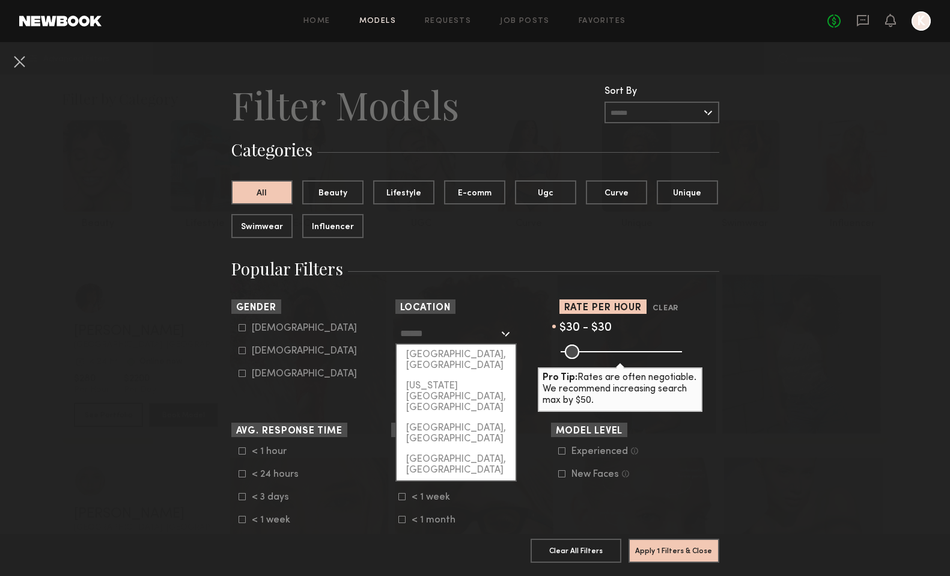
click at [482, 331] on input "text" at bounding box center [449, 333] width 99 height 20
click at [451, 355] on div "Los Angeles, CA" at bounding box center [456, 359] width 119 height 31
type input "**********"
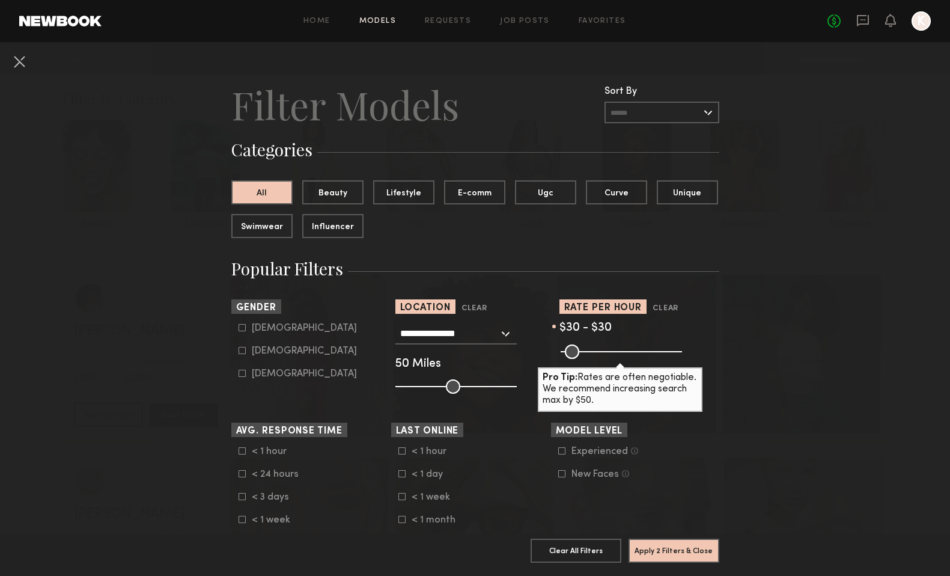
click at [243, 329] on icon at bounding box center [242, 327] width 7 height 7
type input "*"
click at [659, 544] on button "Apply 3 Filters & Close" at bounding box center [674, 550] width 91 height 24
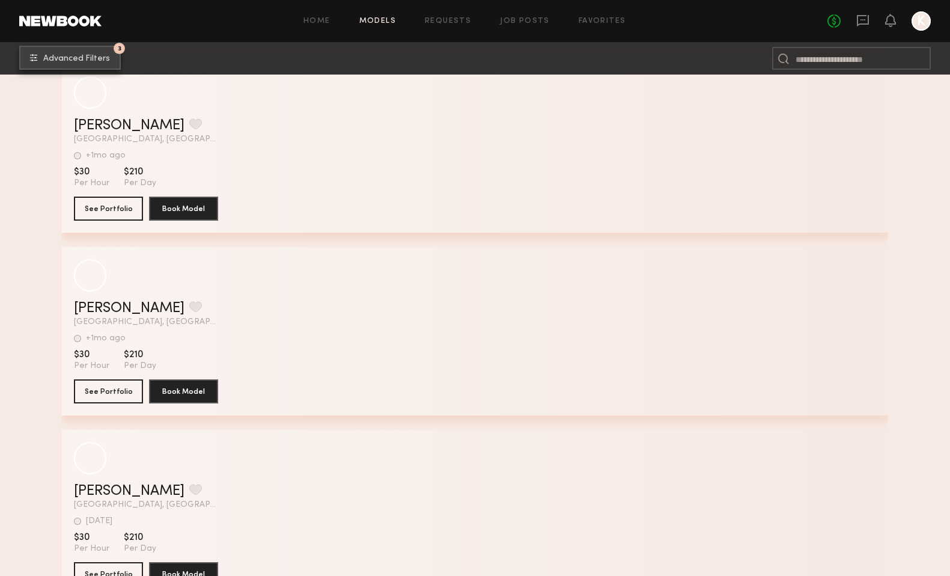
scroll to position [1682, 0]
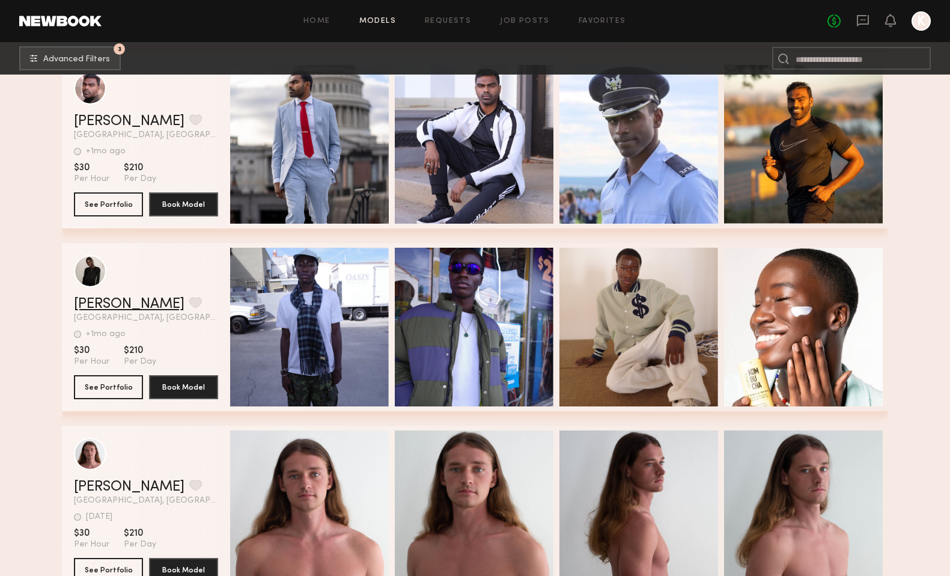
click at [119, 300] on link "Marquis M." at bounding box center [129, 304] width 111 height 14
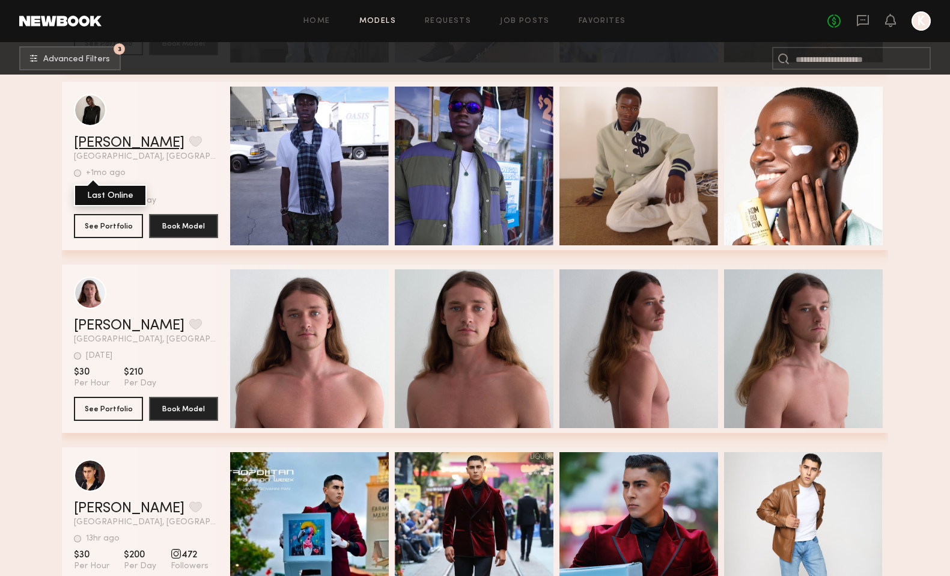
scroll to position [1845, 0]
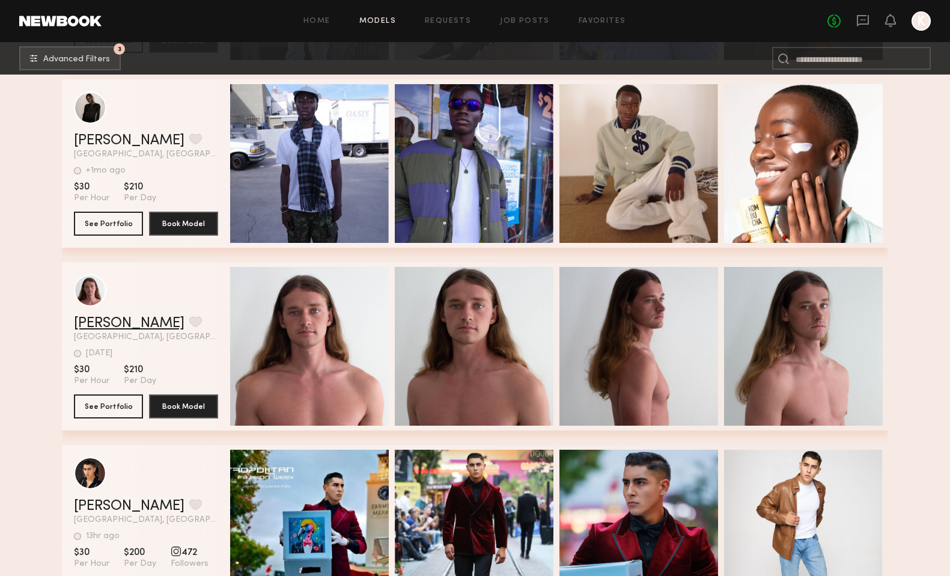
click at [97, 321] on link "Dmitrii A." at bounding box center [129, 323] width 111 height 14
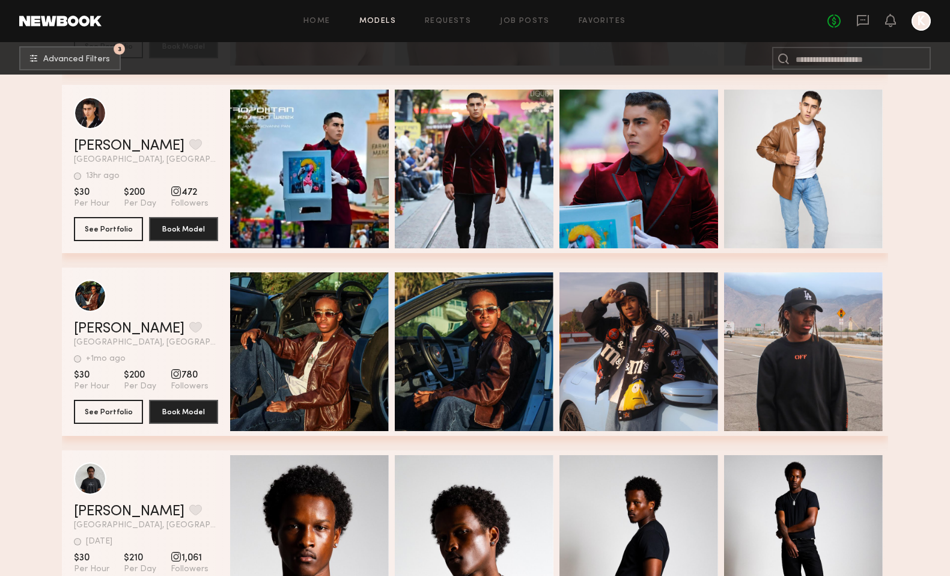
scroll to position [2214, 0]
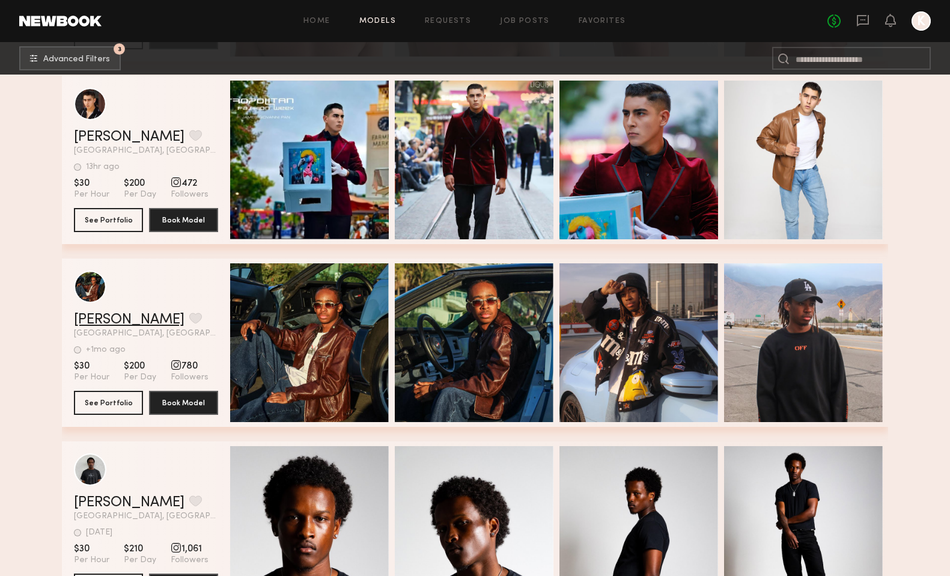
click at [106, 314] on link "Devin B." at bounding box center [129, 319] width 111 height 14
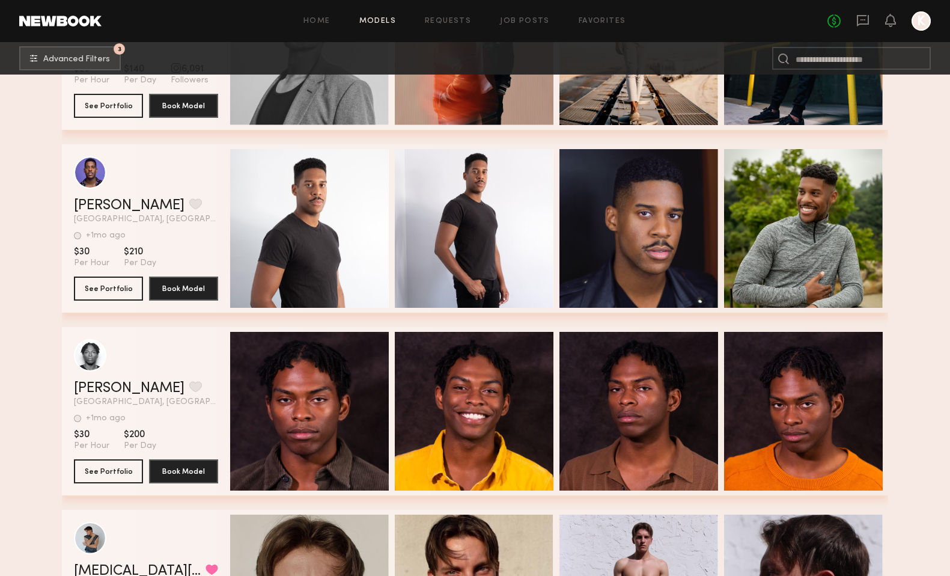
scroll to position [2881, 0]
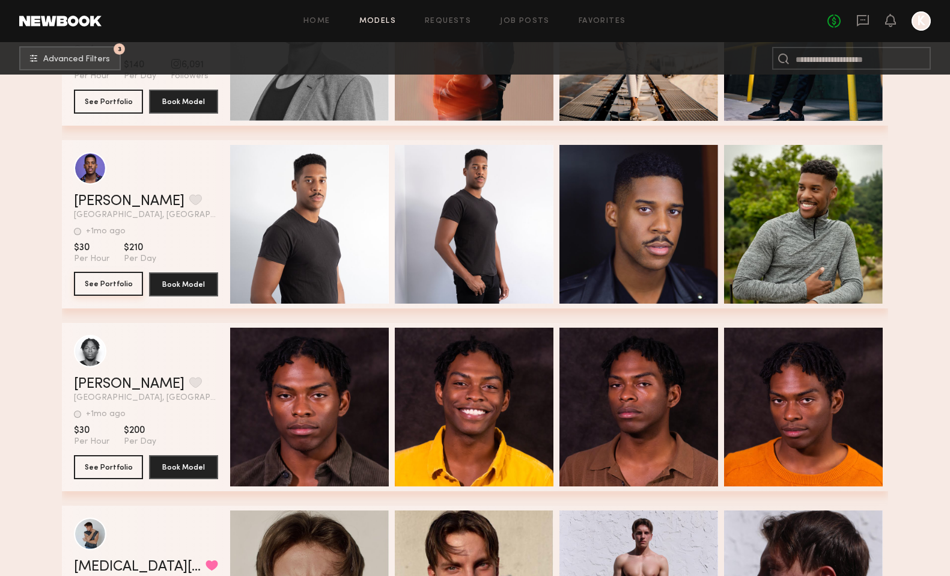
click at [128, 284] on button "See Portfolio" at bounding box center [108, 284] width 69 height 24
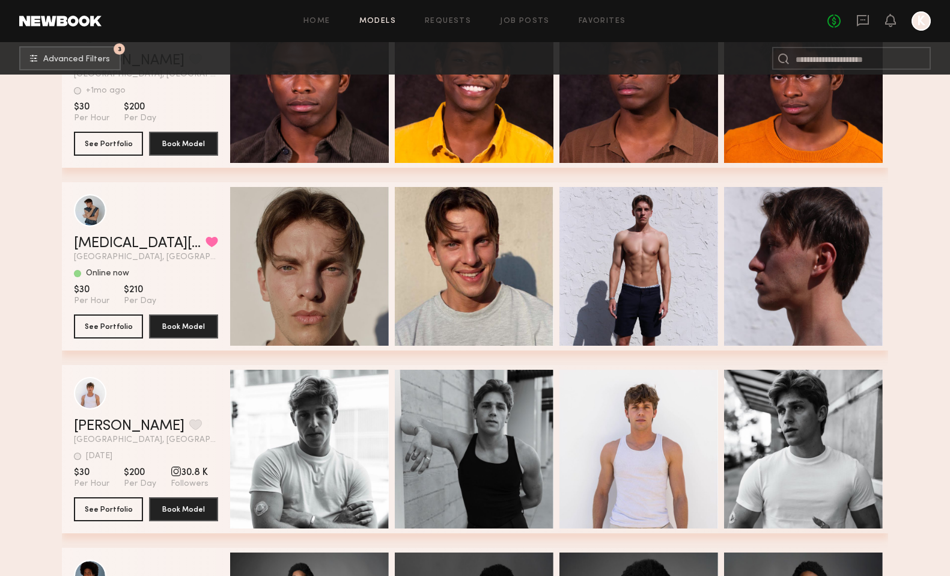
scroll to position [3202, 0]
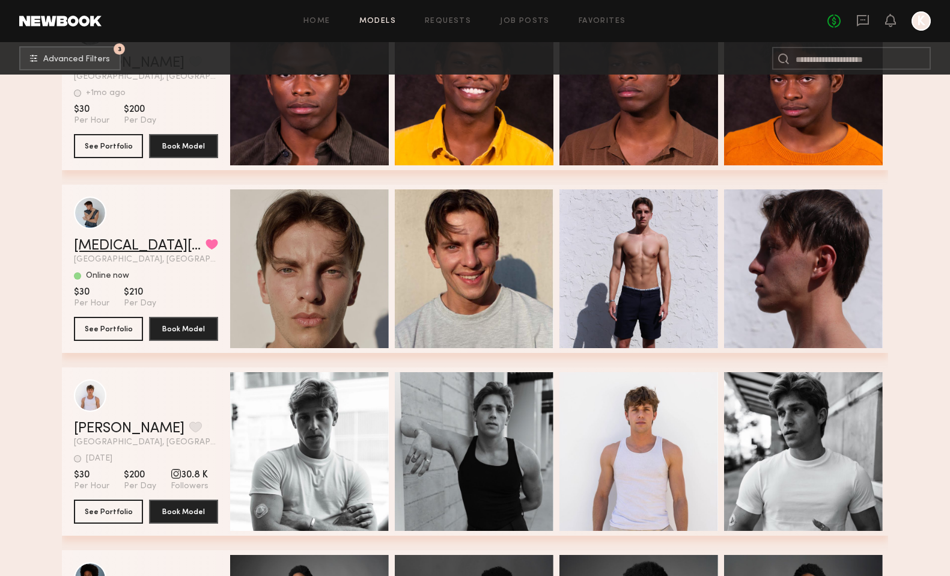
click at [112, 245] on link "Nikita M." at bounding box center [137, 246] width 127 height 14
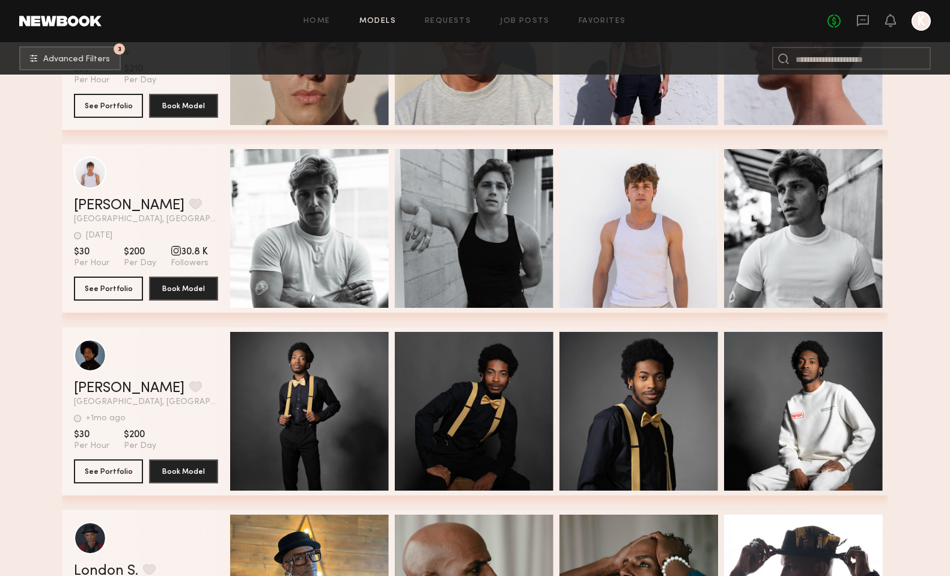
scroll to position [3462, 0]
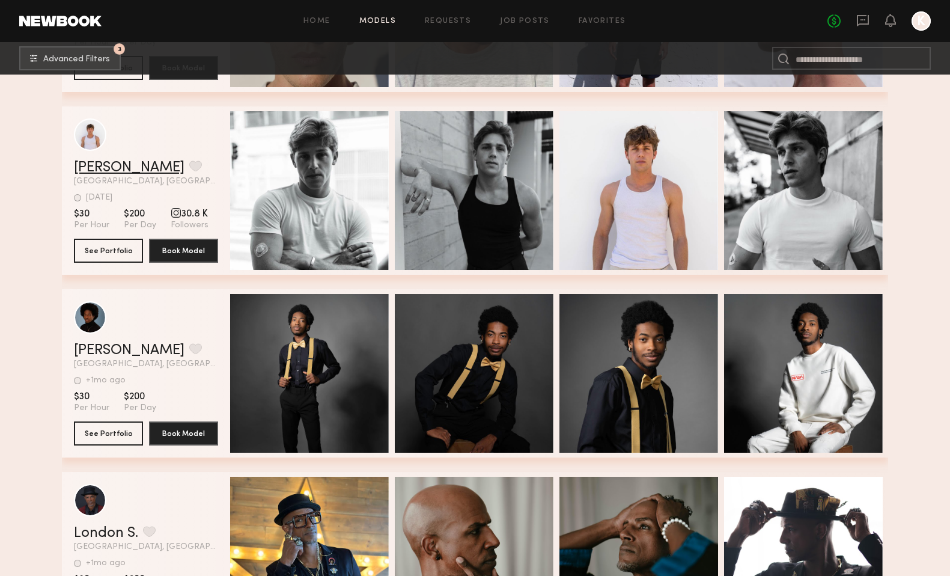
click at [104, 168] on link "Matt R." at bounding box center [129, 167] width 111 height 14
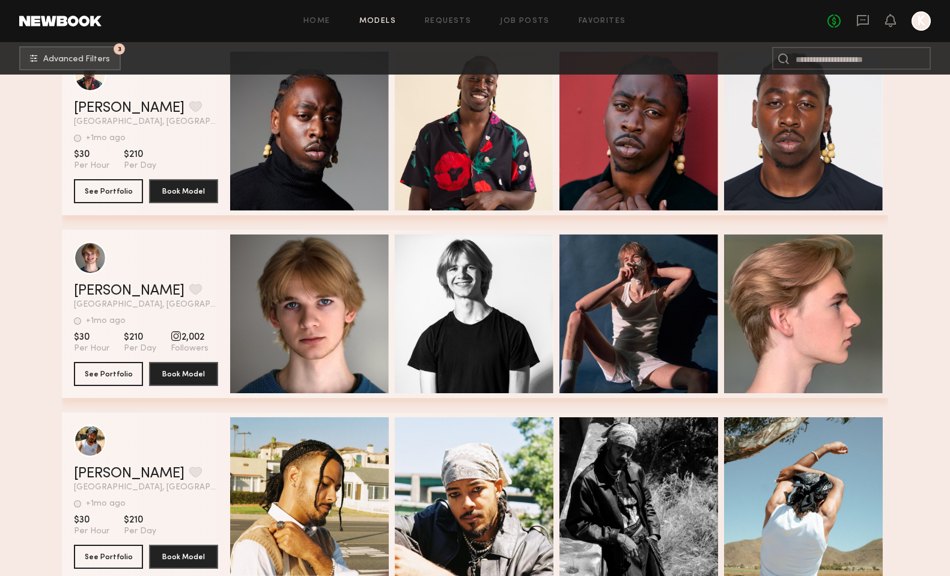
scroll to position [4090, 0]
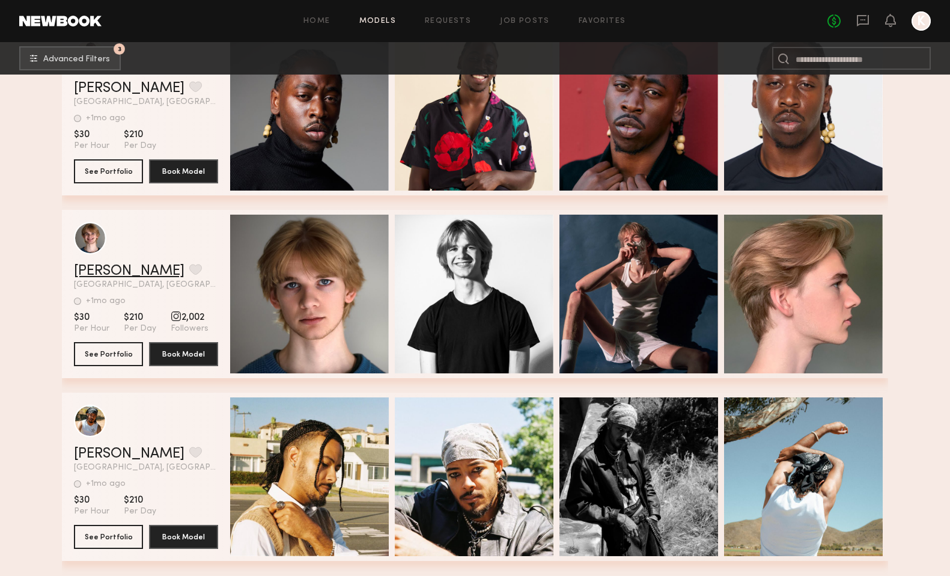
click at [108, 275] on link "[PERSON_NAME]" at bounding box center [129, 271] width 111 height 14
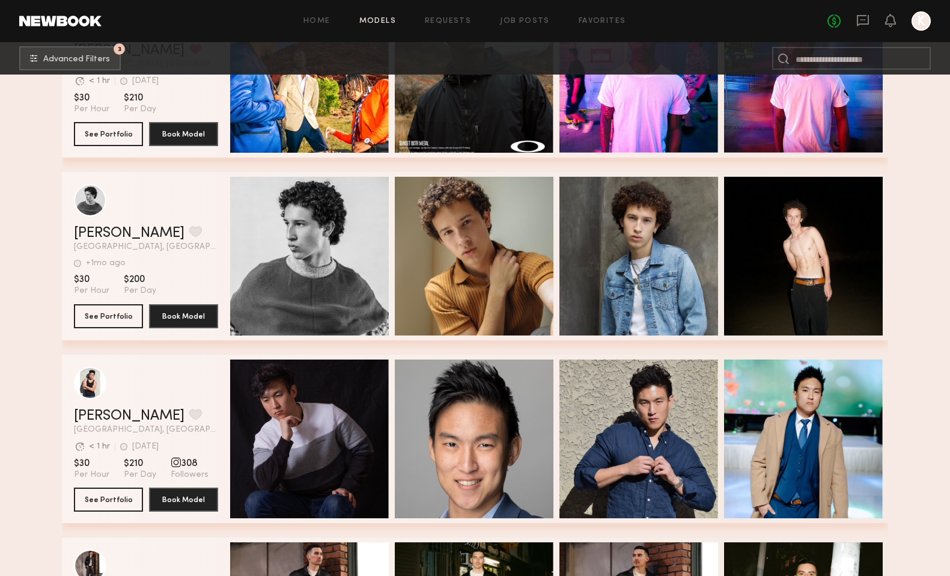
scroll to position [475, 0]
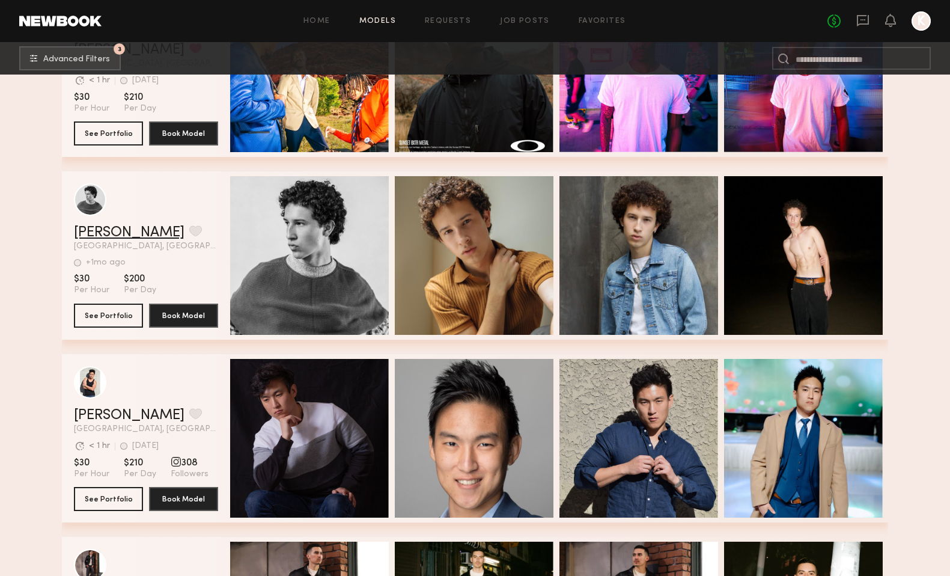
click at [105, 235] on link "Troy L." at bounding box center [129, 232] width 111 height 14
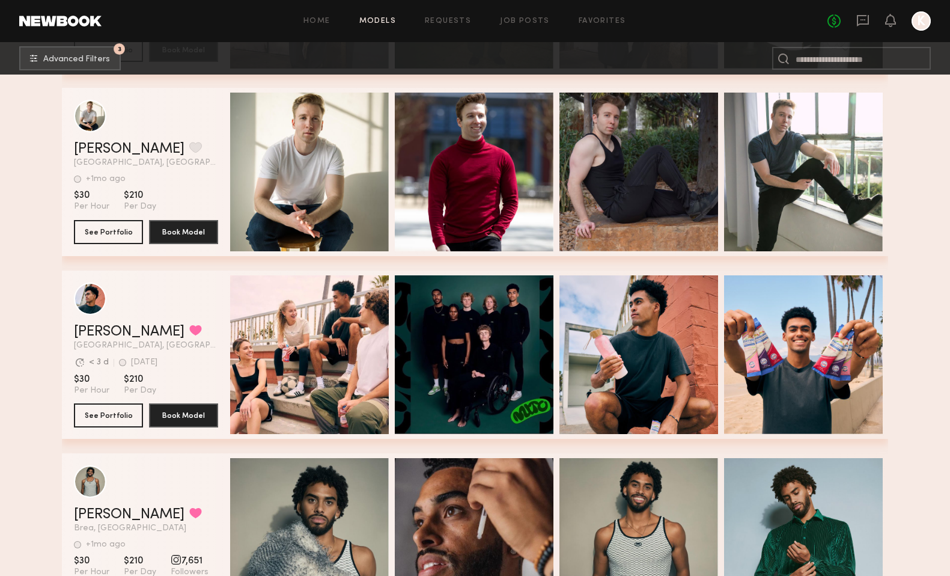
scroll to position [1109, 0]
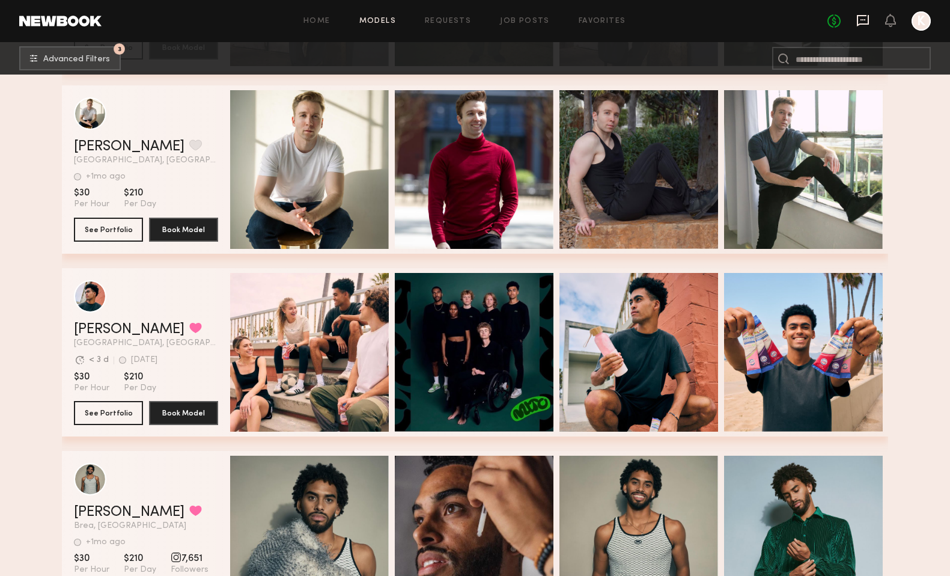
click at [860, 23] on icon at bounding box center [863, 20] width 12 height 11
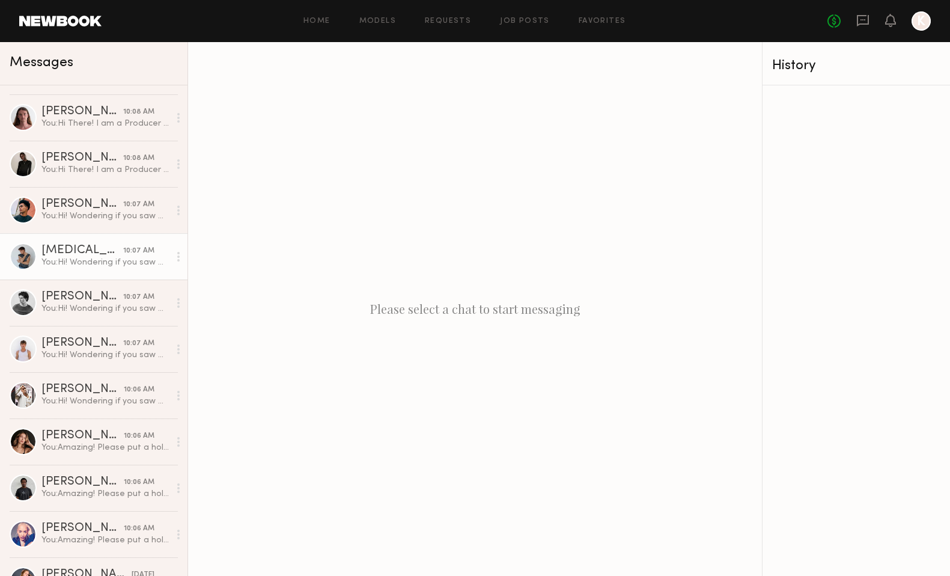
scroll to position [138, 0]
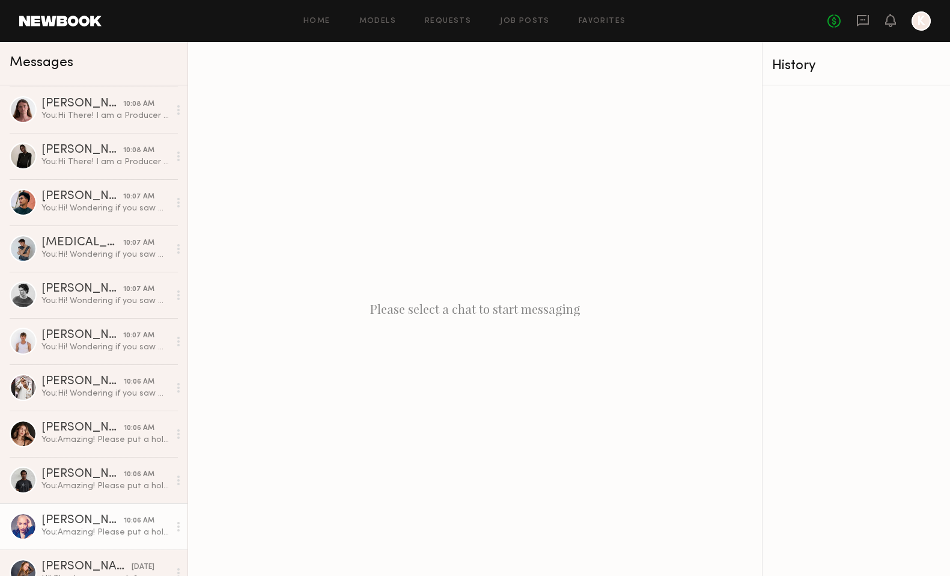
click at [85, 531] on div "You: Amazing! Please put a hold on and we will get back to you with more inform…" at bounding box center [105, 531] width 128 height 11
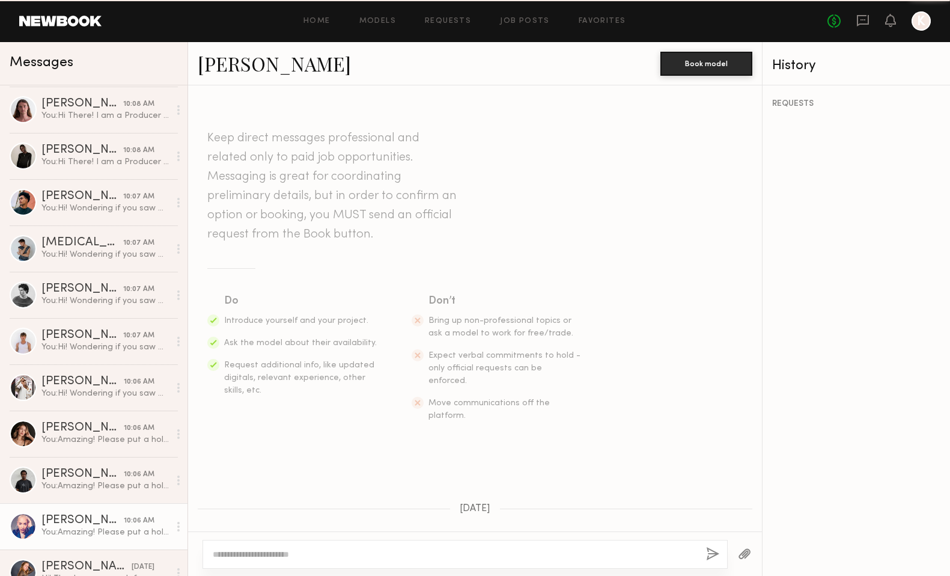
scroll to position [711, 0]
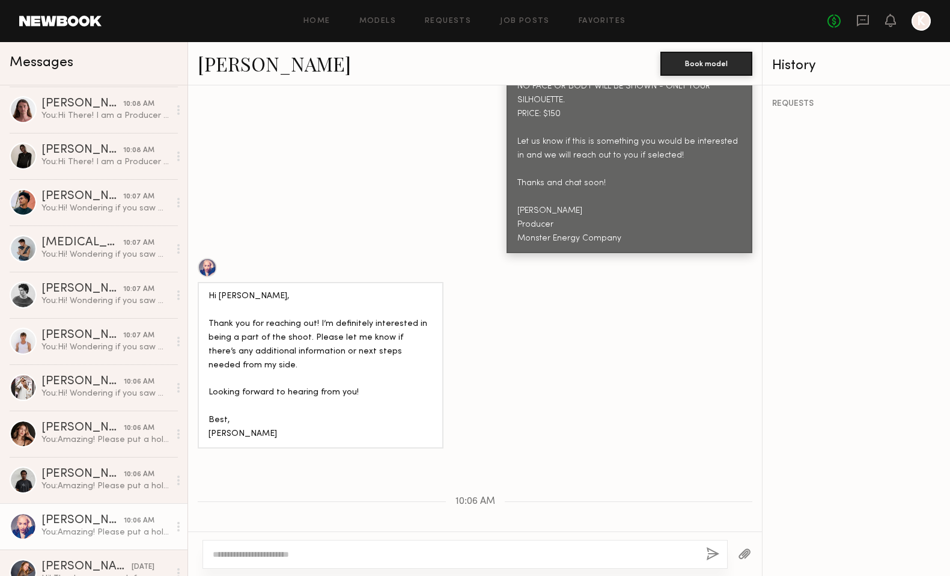
click at [207, 258] on div at bounding box center [207, 267] width 19 height 19
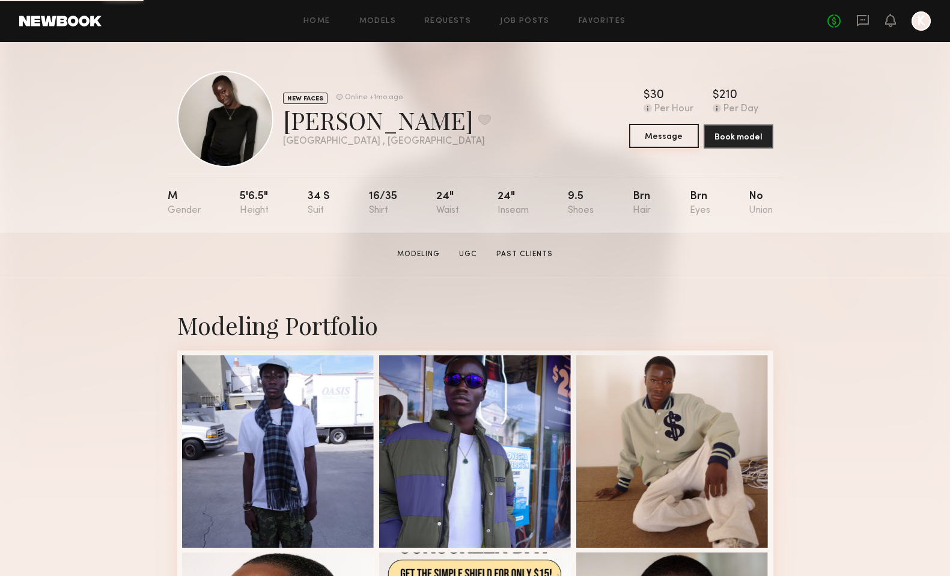
click at [661, 135] on button "Message" at bounding box center [664, 136] width 70 height 24
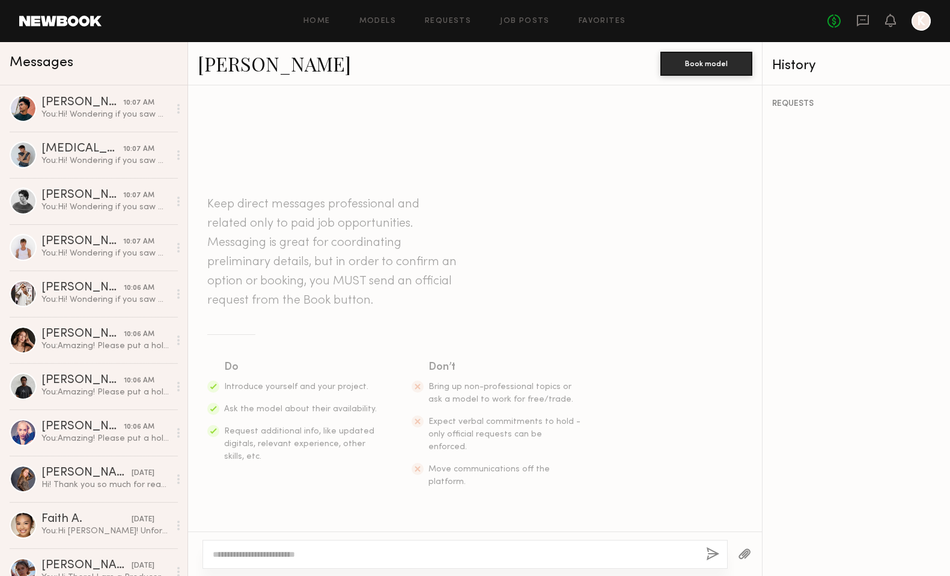
click at [375, 553] on textarea at bounding box center [455, 554] width 484 height 12
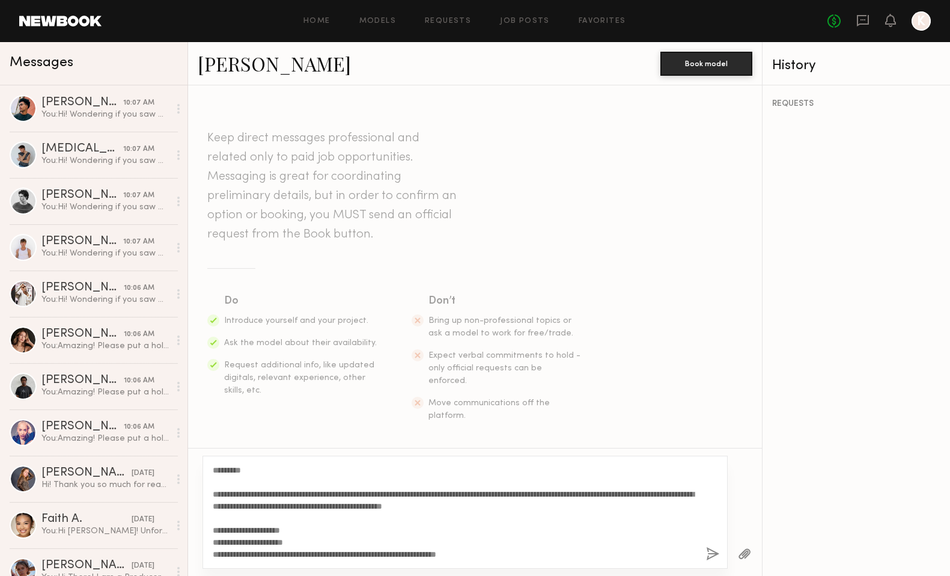
scroll to position [130, 0]
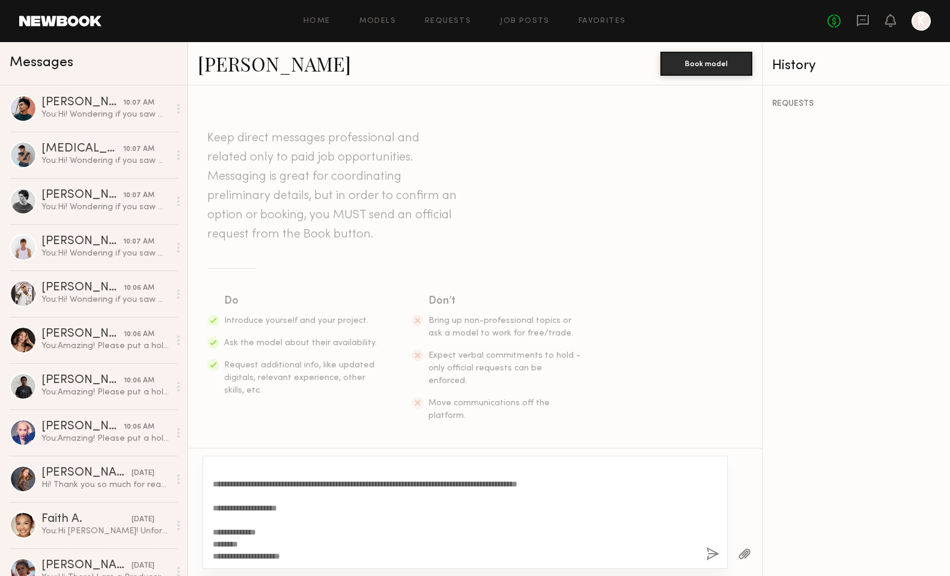
type textarea "**********"
click at [712, 553] on button "button" at bounding box center [712, 554] width 13 height 15
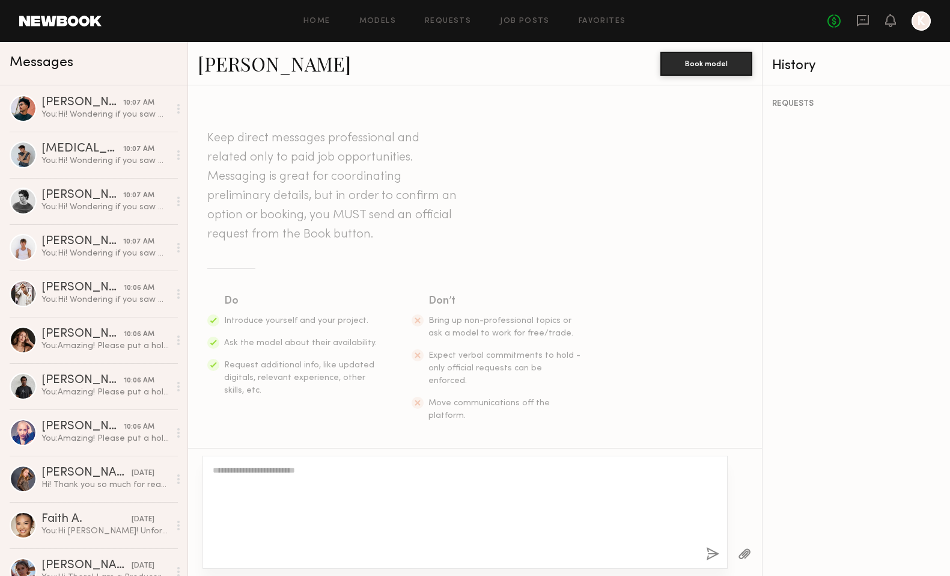
scroll to position [0, 0]
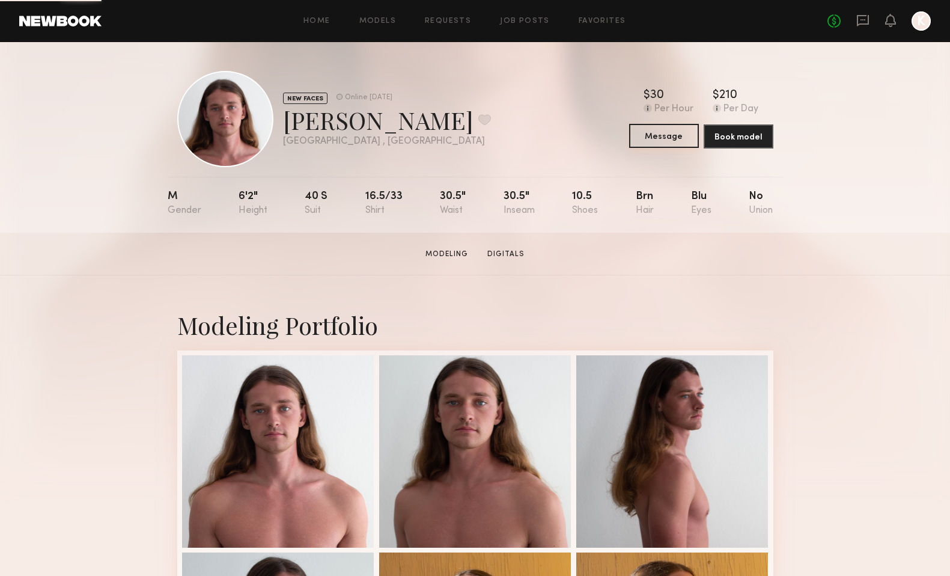
click at [675, 141] on button "Message" at bounding box center [664, 136] width 70 height 24
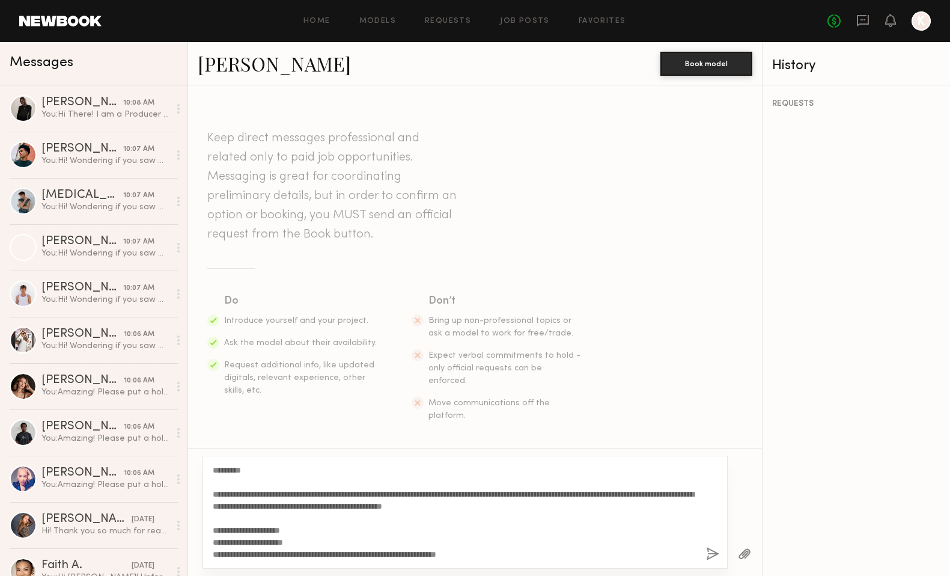
scroll to position [130, 0]
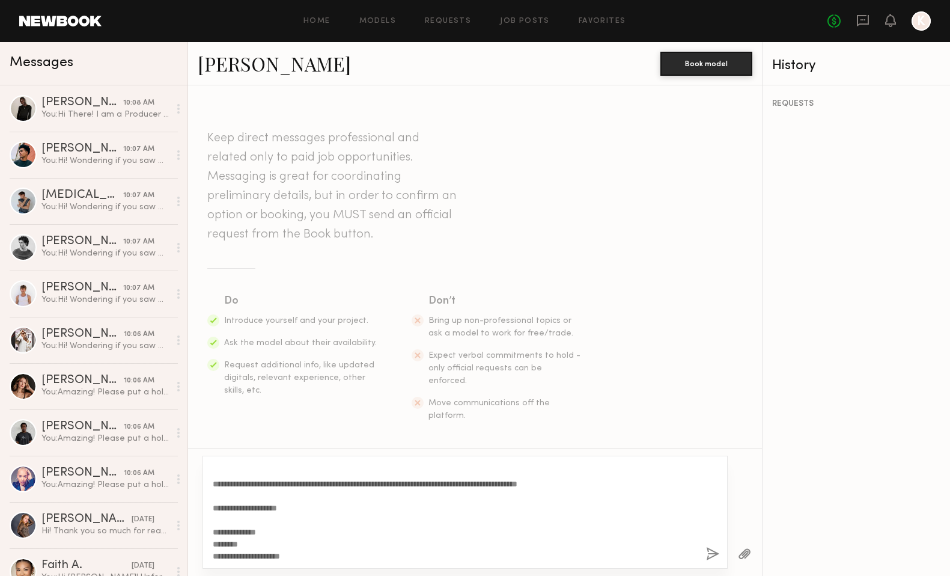
type textarea "**********"
click at [713, 557] on button "button" at bounding box center [712, 554] width 13 height 15
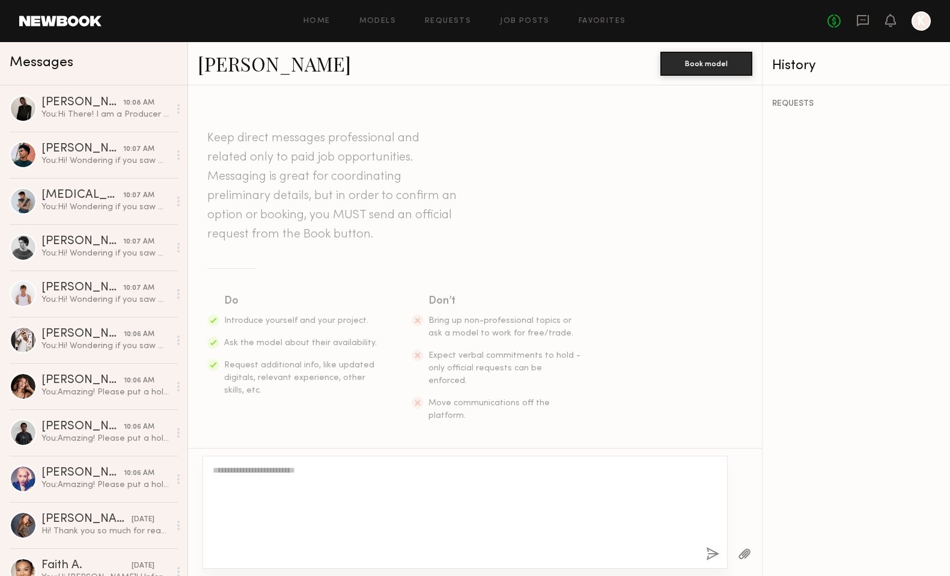
scroll to position [0, 0]
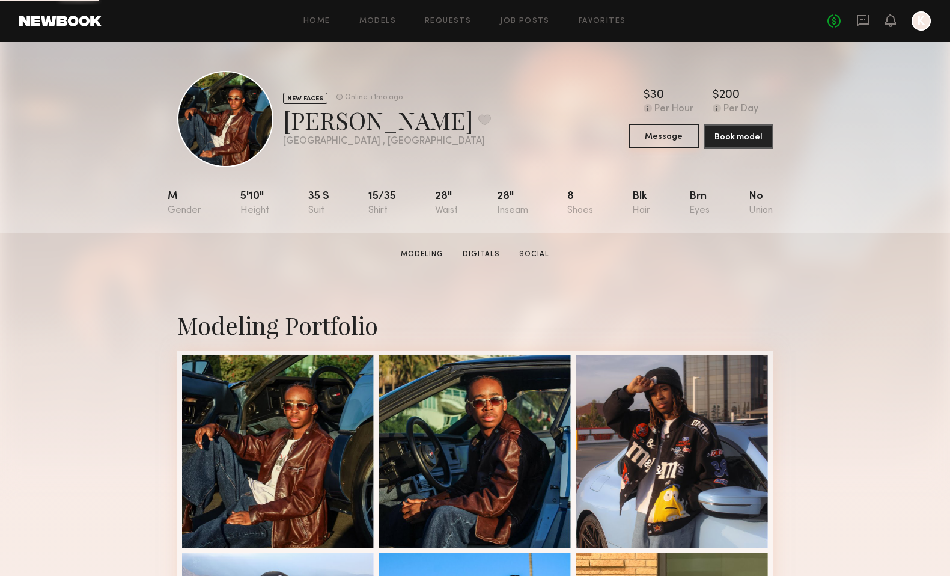
click at [675, 140] on button "Message" at bounding box center [664, 136] width 70 height 24
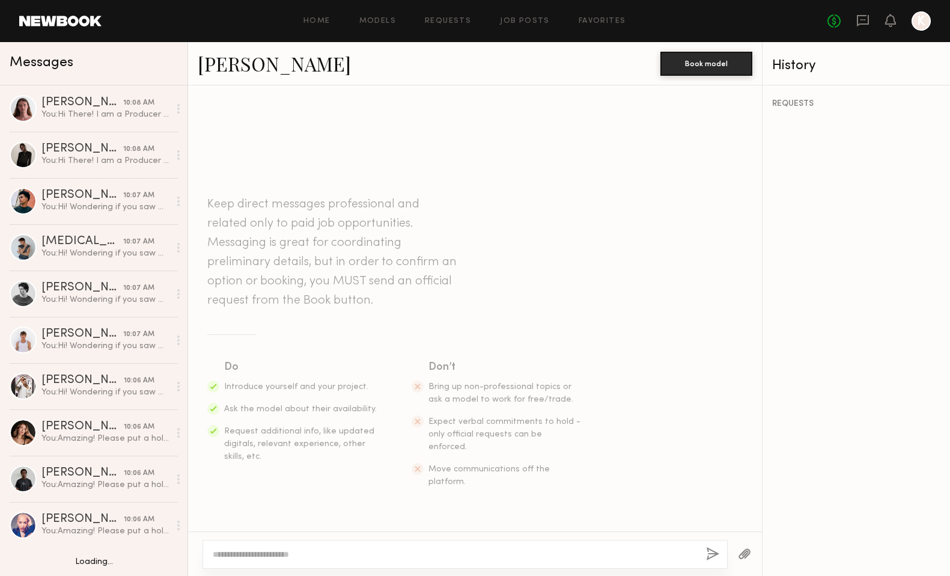
click at [400, 555] on textarea at bounding box center [455, 554] width 484 height 12
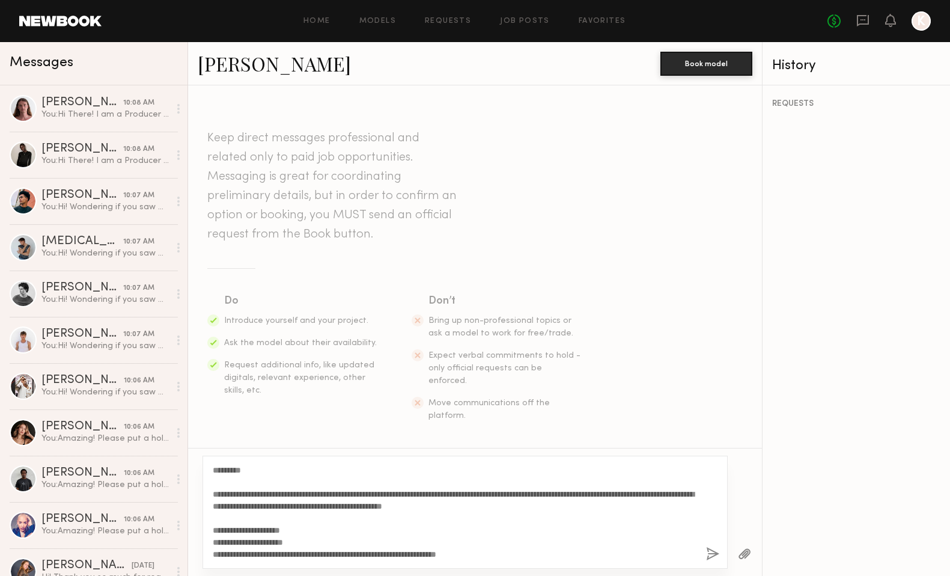
scroll to position [130, 0]
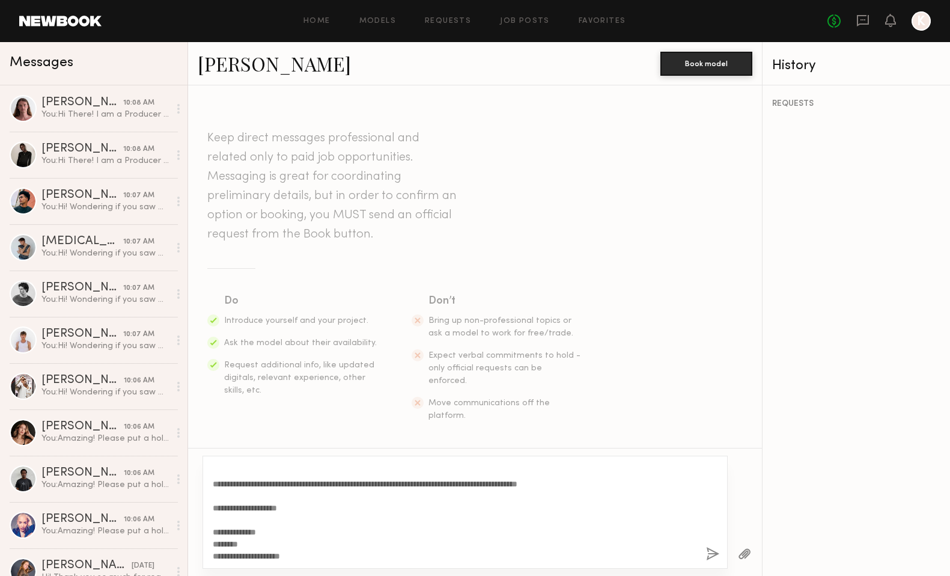
type textarea "**********"
click at [714, 552] on button "button" at bounding box center [712, 554] width 13 height 15
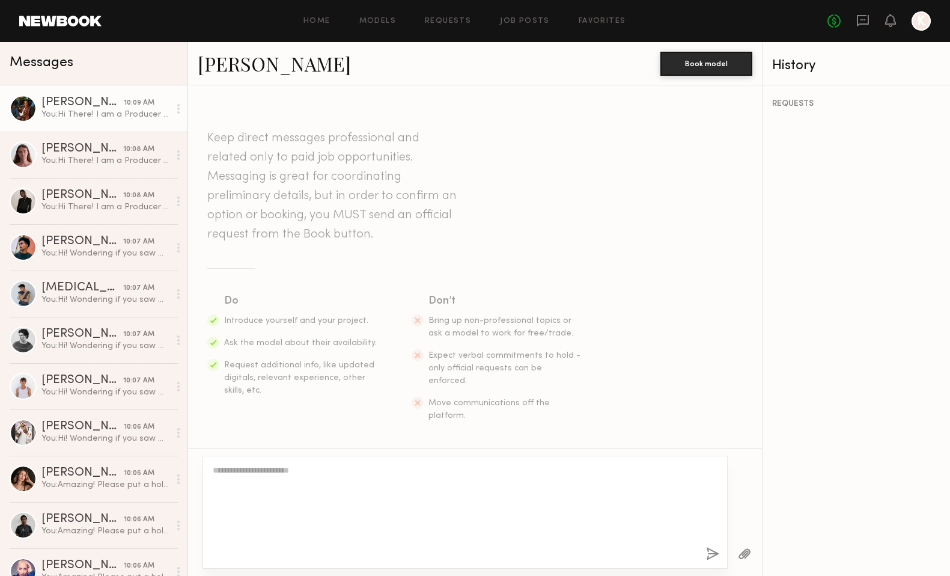
scroll to position [0, 0]
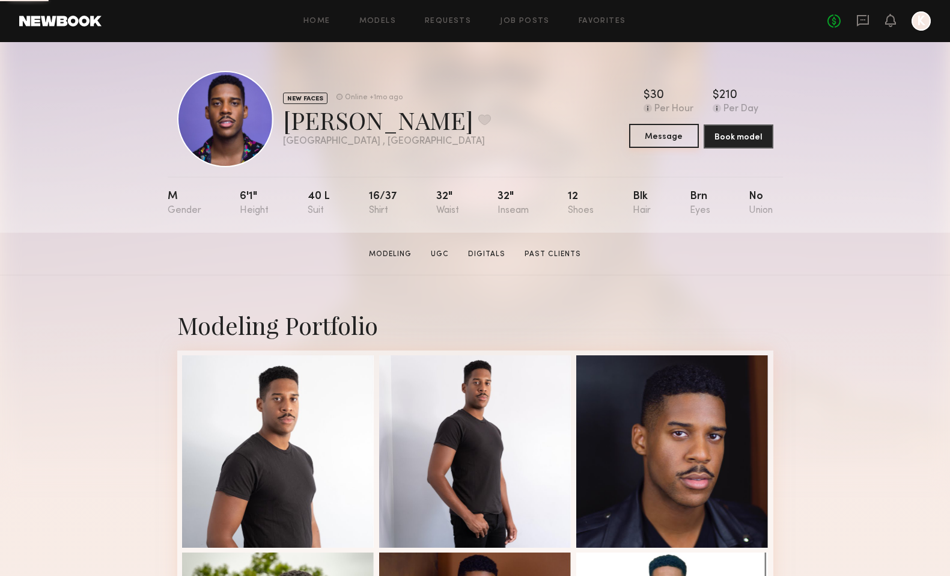
click at [665, 135] on button "Message" at bounding box center [664, 136] width 70 height 24
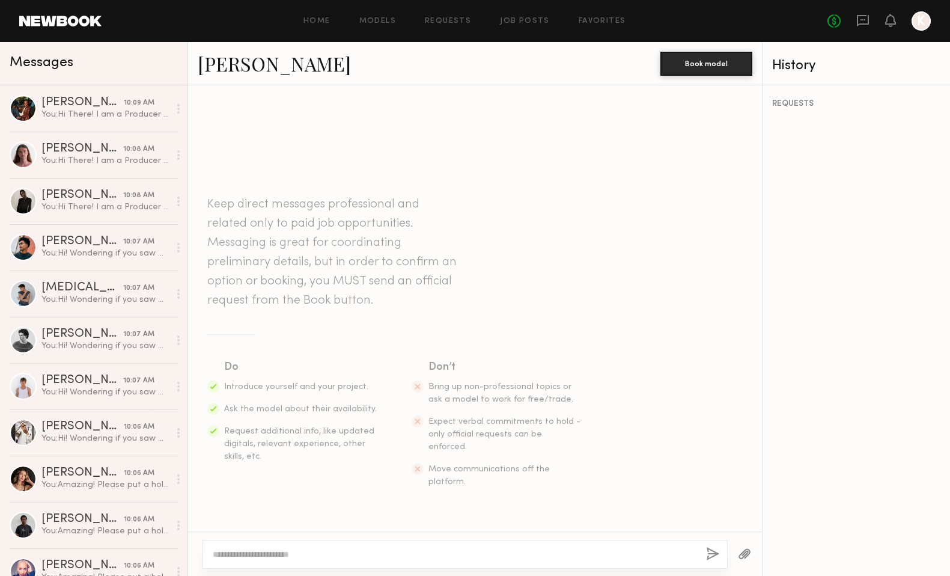
click at [437, 551] on textarea at bounding box center [455, 554] width 484 height 12
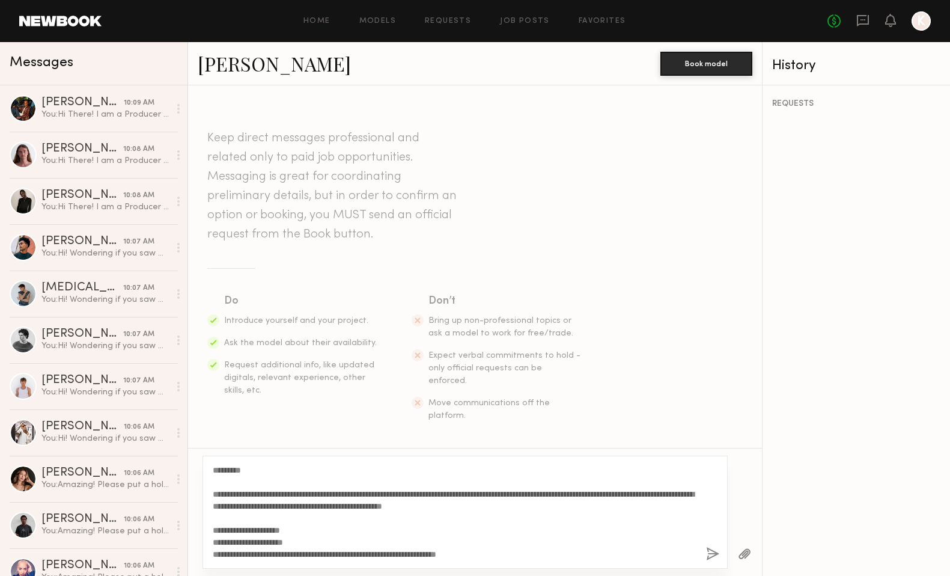
scroll to position [130, 0]
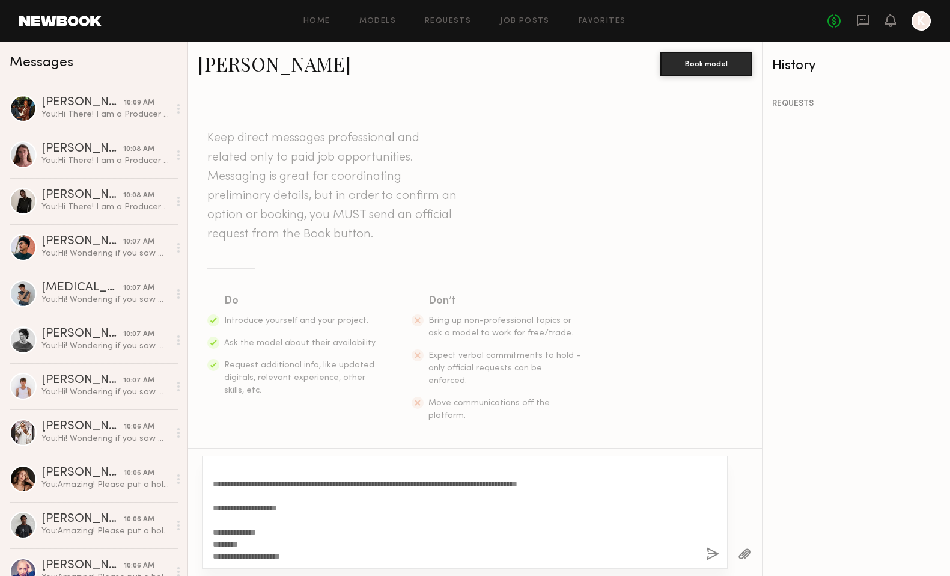
type textarea "**********"
click at [714, 552] on button "button" at bounding box center [712, 554] width 13 height 15
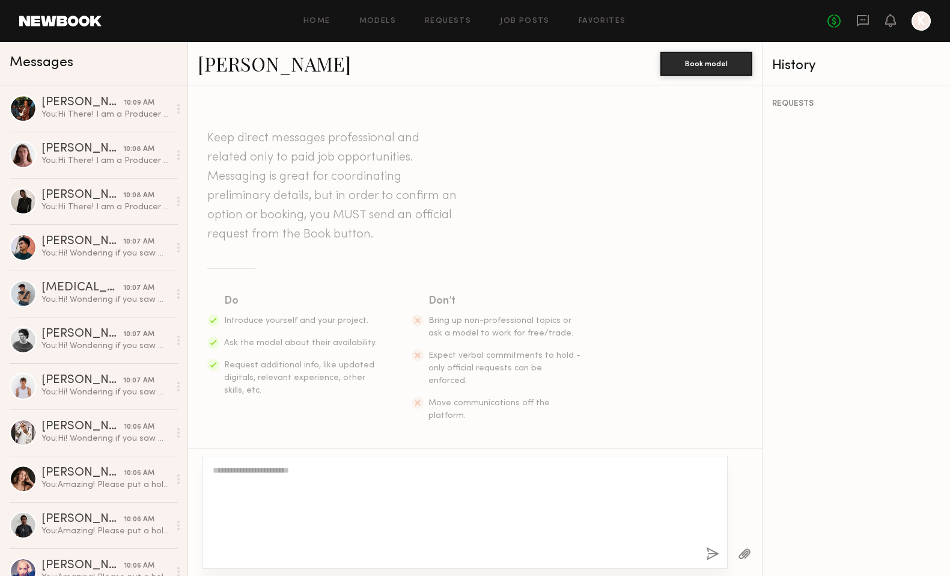
scroll to position [0, 0]
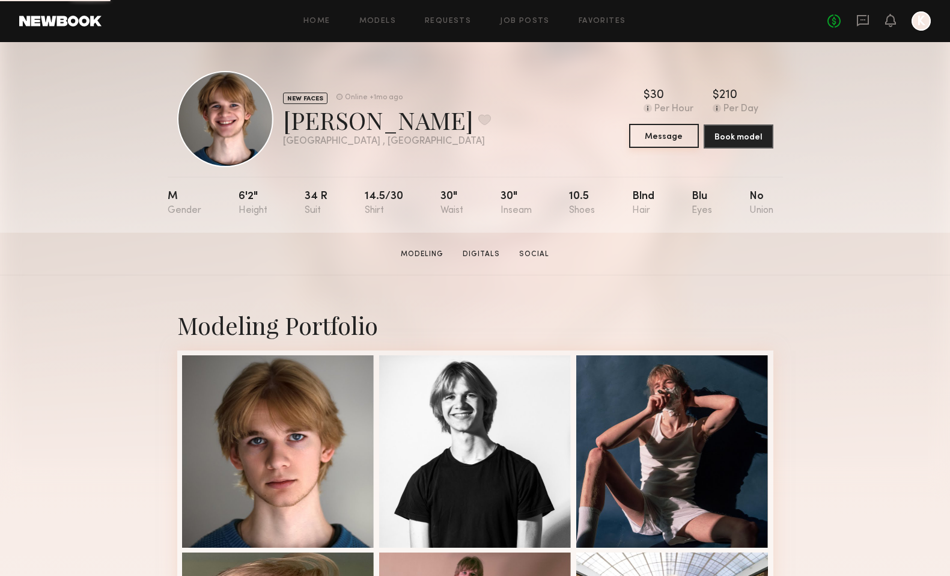
click at [665, 137] on button "Message" at bounding box center [664, 136] width 70 height 24
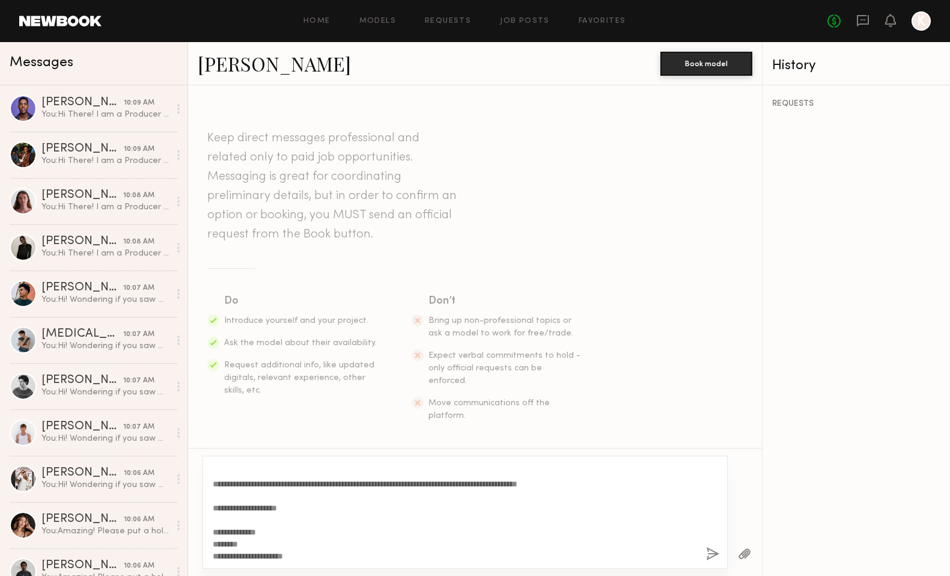
scroll to position [142, 0]
type textarea "**********"
click at [711, 552] on button "button" at bounding box center [712, 554] width 13 height 15
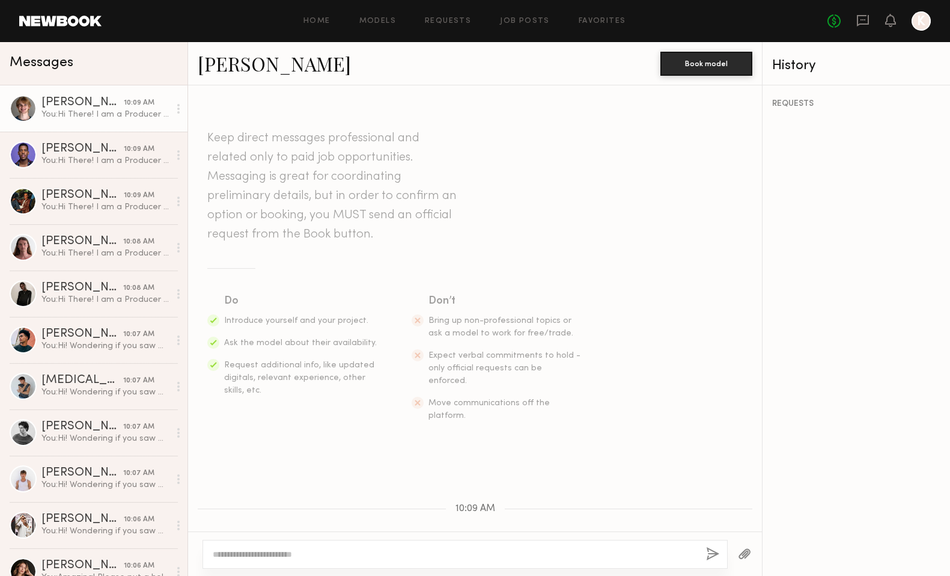
scroll to position [0, 0]
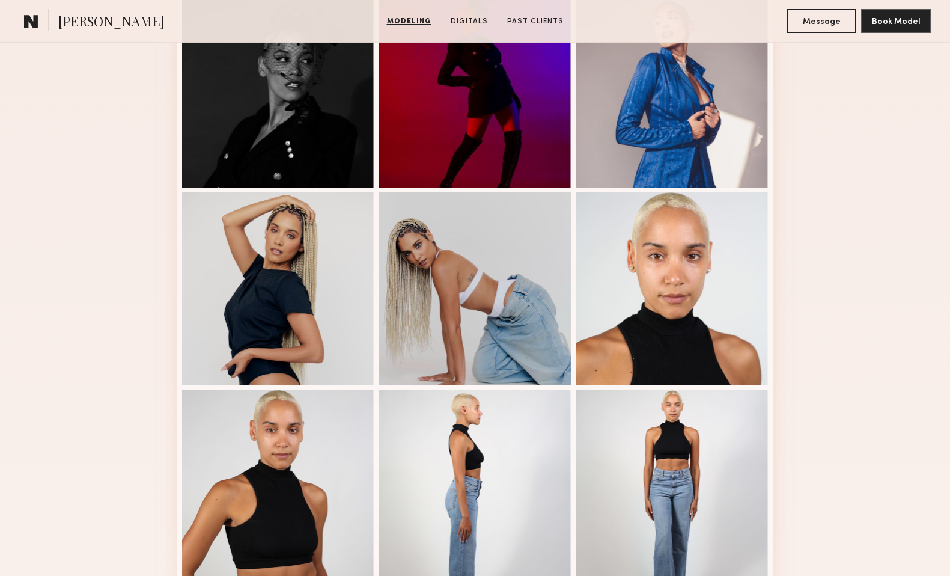
scroll to position [538, 0]
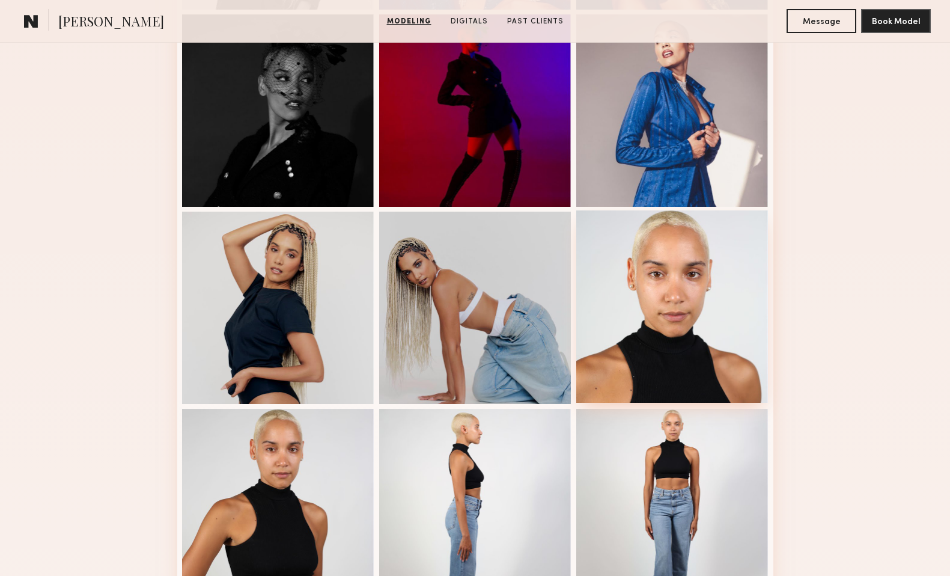
click at [701, 304] on div at bounding box center [672, 306] width 192 height 192
